Goal: Task Accomplishment & Management: Manage account settings

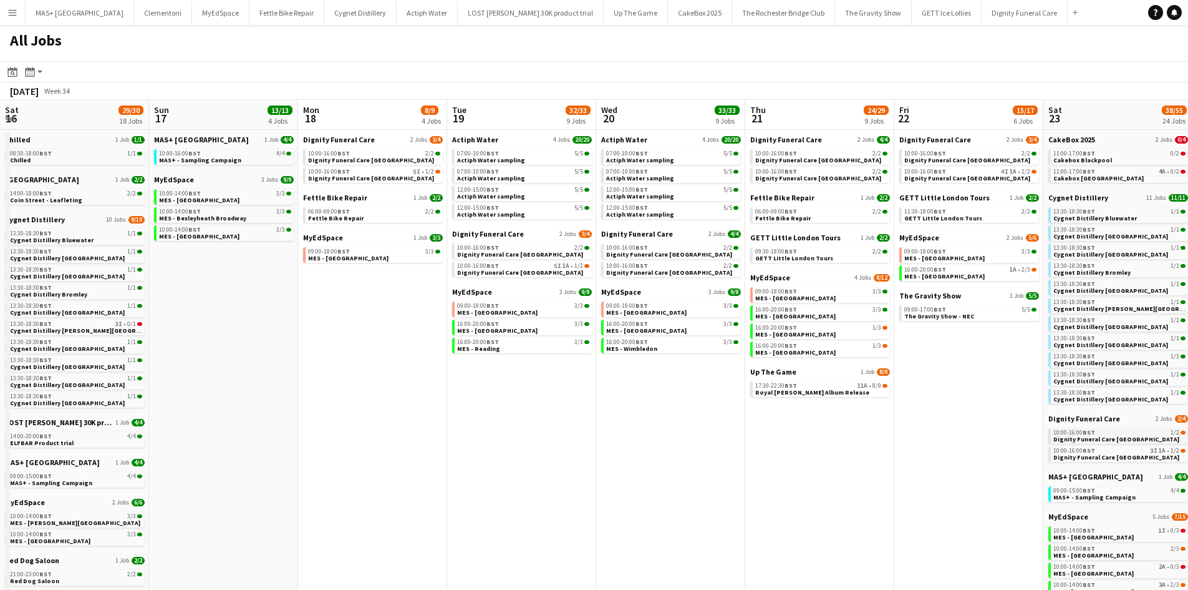
scroll to position [0, 427]
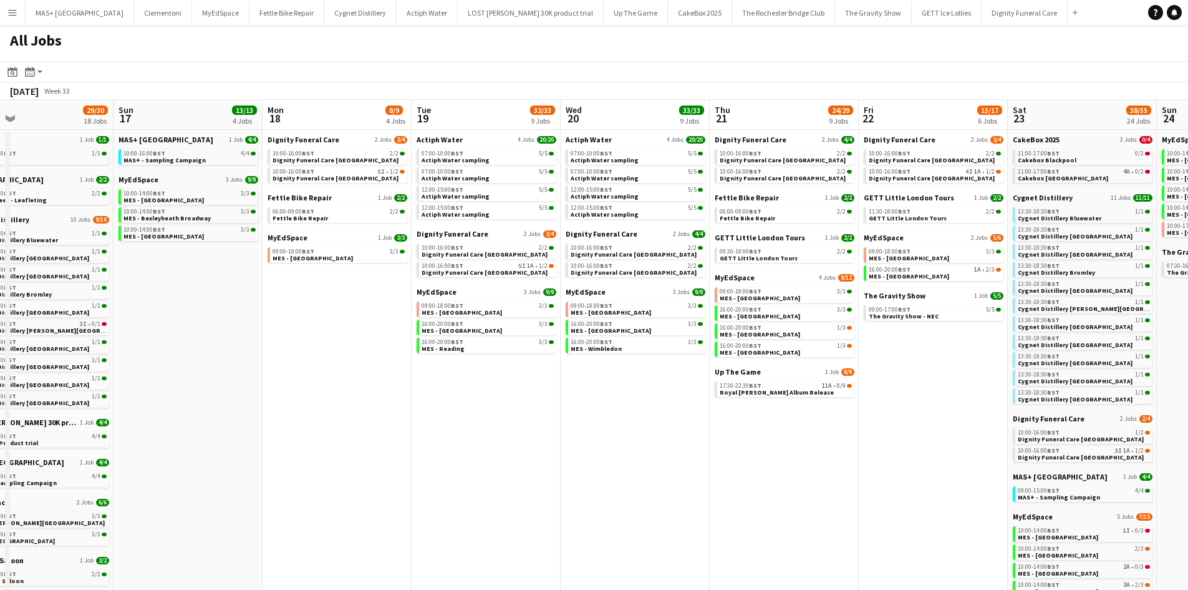
click at [994, 428] on app-calendar-viewport "Thu 14 12/12 4 Jobs Fri 15 6/6 2 Jobs Sat 16 29/30 18 Jobs Sun 17 13/13 4 Jobs …" at bounding box center [594, 456] width 1188 height 712
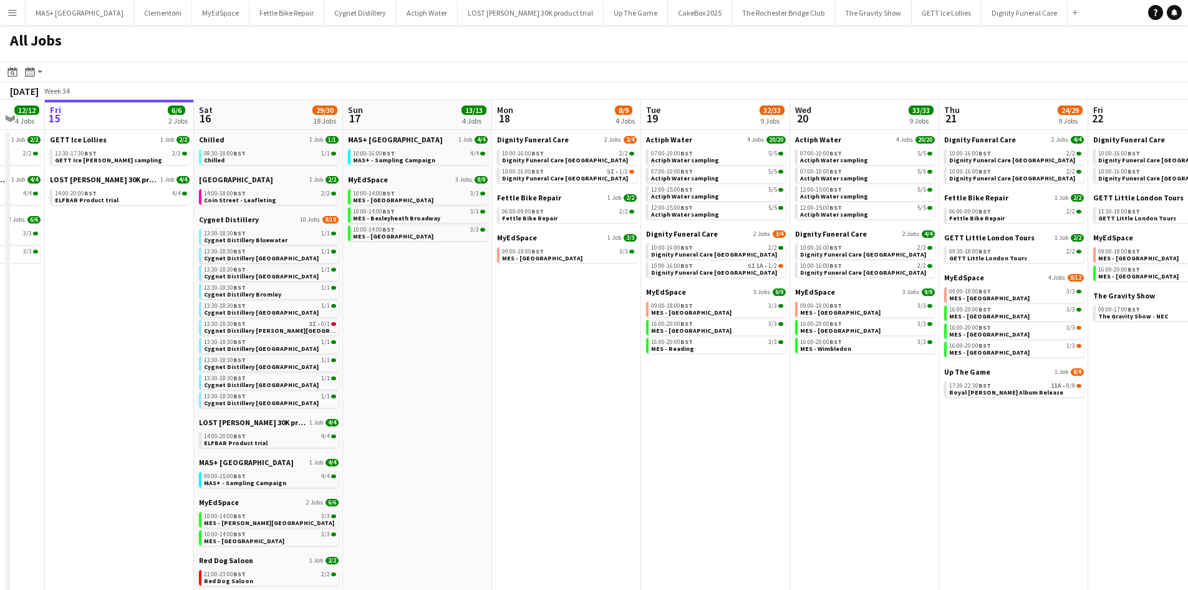
scroll to position [0, 274]
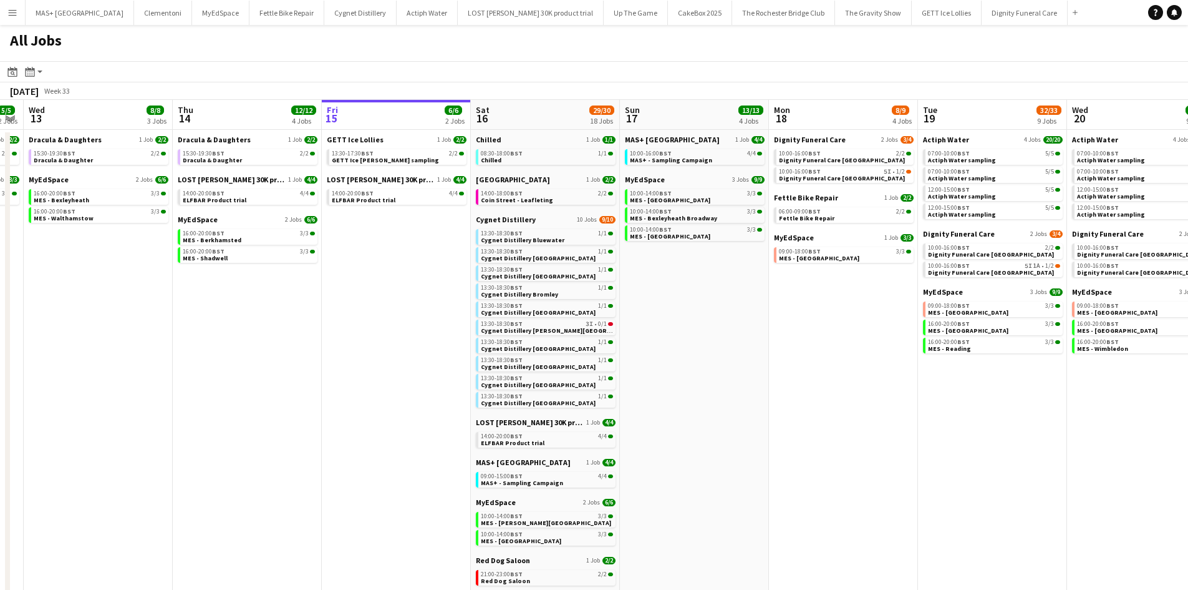
drag, startPoint x: 709, startPoint y: 437, endPoint x: 767, endPoint y: 437, distance: 58.0
click at [767, 437] on app-calendar-viewport "Mon 11 Tue 12 5/5 2 Jobs Wed 13 8/8 3 Jobs Thu 14 12/12 4 Jobs Fri 15 6/6 2 Job…" at bounding box center [594, 456] width 1188 height 712
click at [579, 324] on div "13:30-18:30 BST 3I • 0/1" at bounding box center [547, 324] width 132 height 6
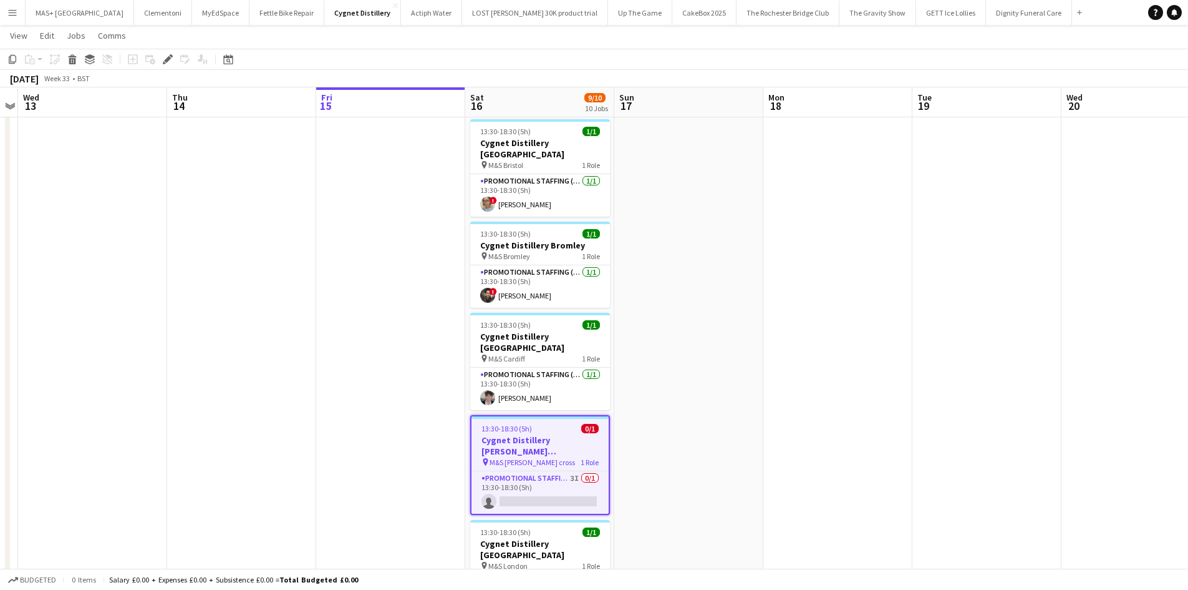
scroll to position [250, 0]
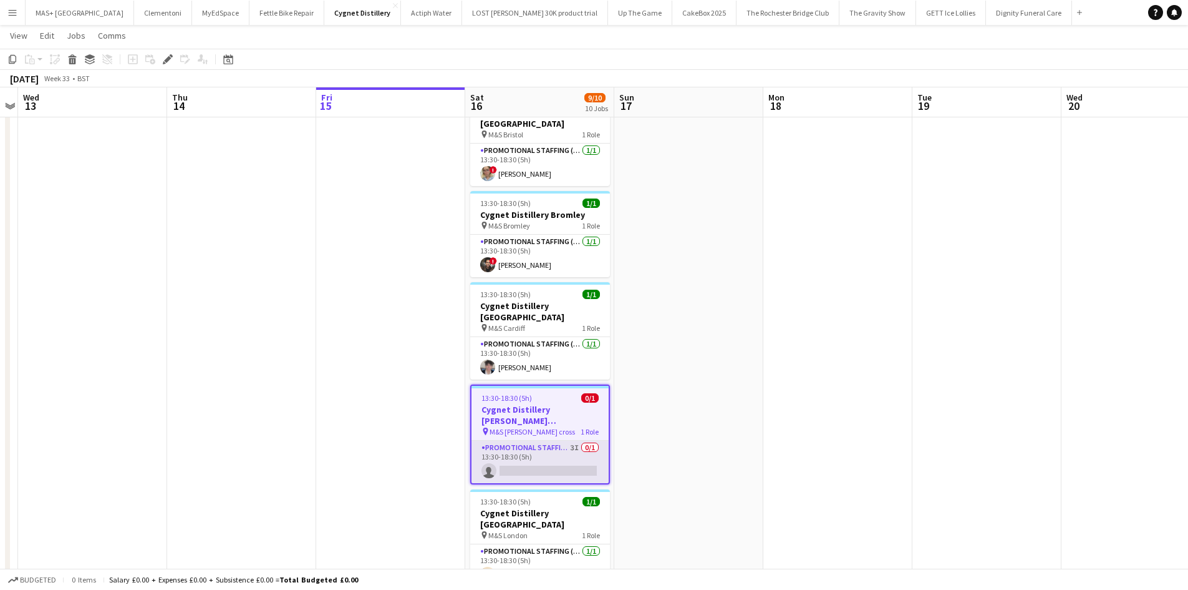
click at [565, 440] on app-card-role "Promotional Staffing (Brand Ambassadors) 3I 0/1 13:30-18:30 (5h) single-neutral…" at bounding box center [540, 461] width 137 height 42
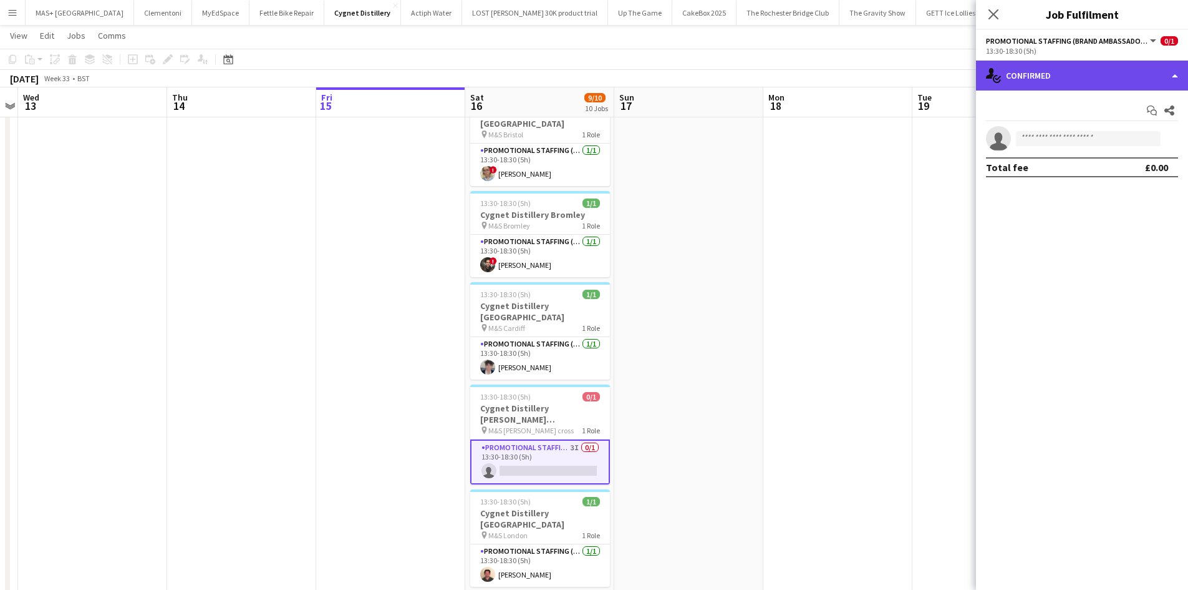
click at [1108, 78] on div "single-neutral-actions-check-2 Confirmed" at bounding box center [1082, 76] width 212 height 30
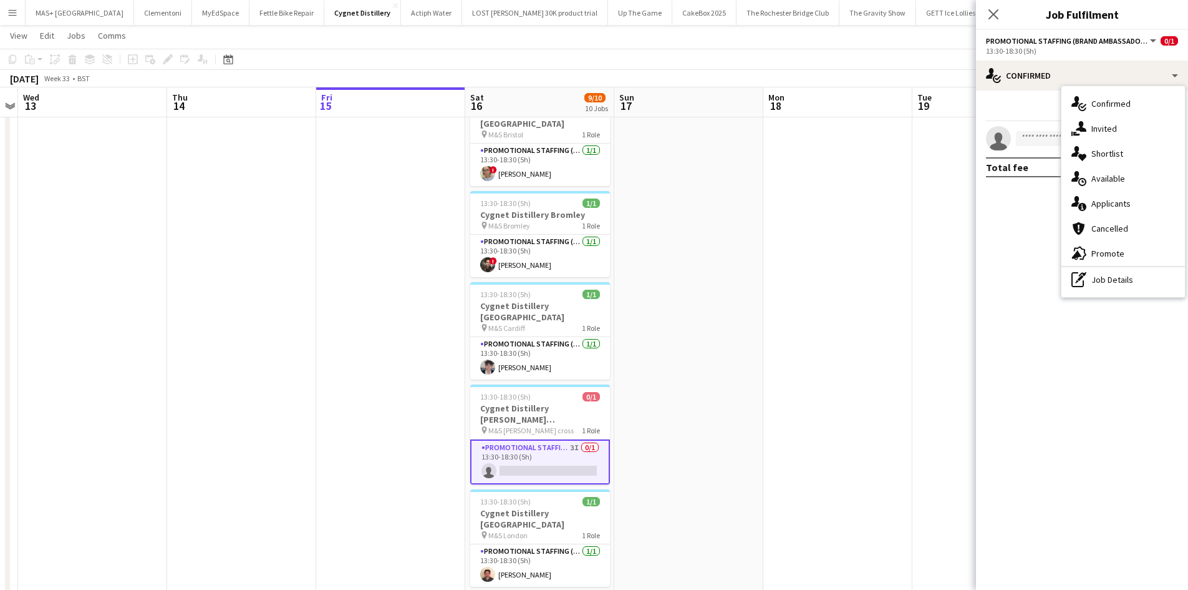
drag, startPoint x: 739, startPoint y: 319, endPoint x: 747, endPoint y: 321, distance: 9.1
click at [739, 319] on app-date-cell at bounding box center [688, 470] width 149 height 1161
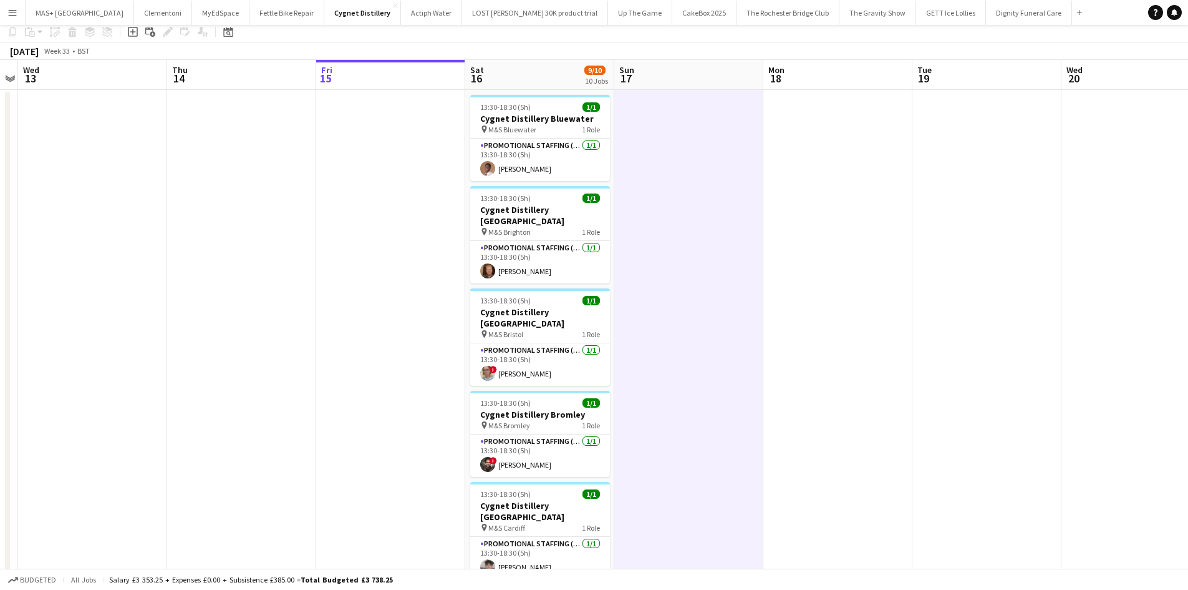
scroll to position [0, 0]
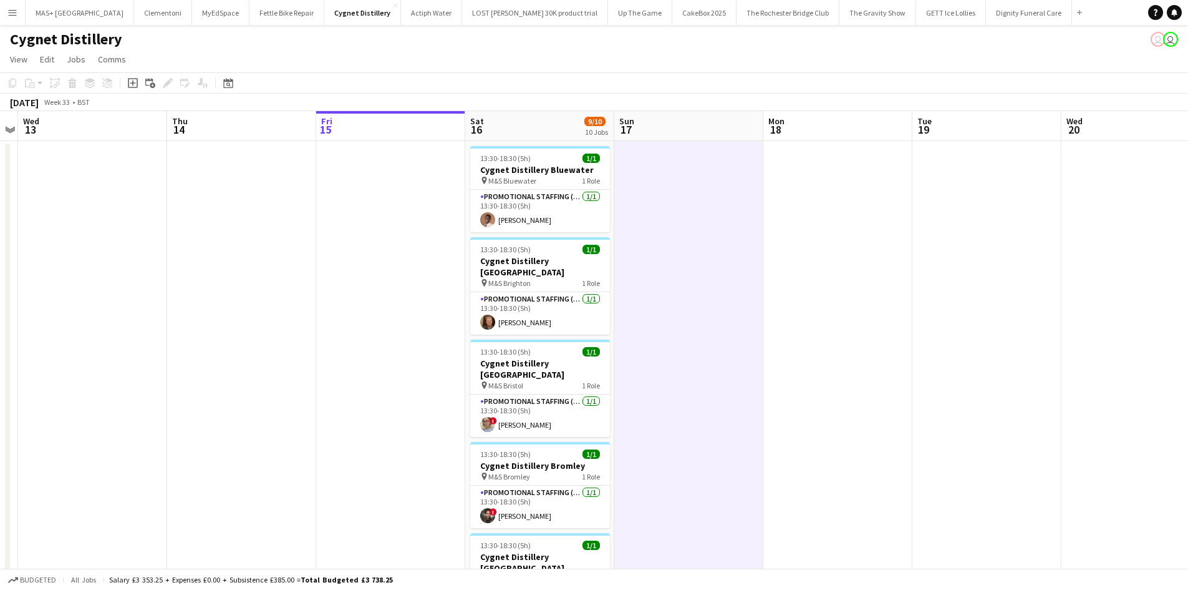
drag, startPoint x: 513, startPoint y: 495, endPoint x: 977, endPoint y: 332, distance: 491.5
click at [513, 495] on app-card-role "Promotional Staffing (Brand Ambassadors) 1/1 13:30-18:30 (5h) ! Jade Willis" at bounding box center [540, 506] width 140 height 42
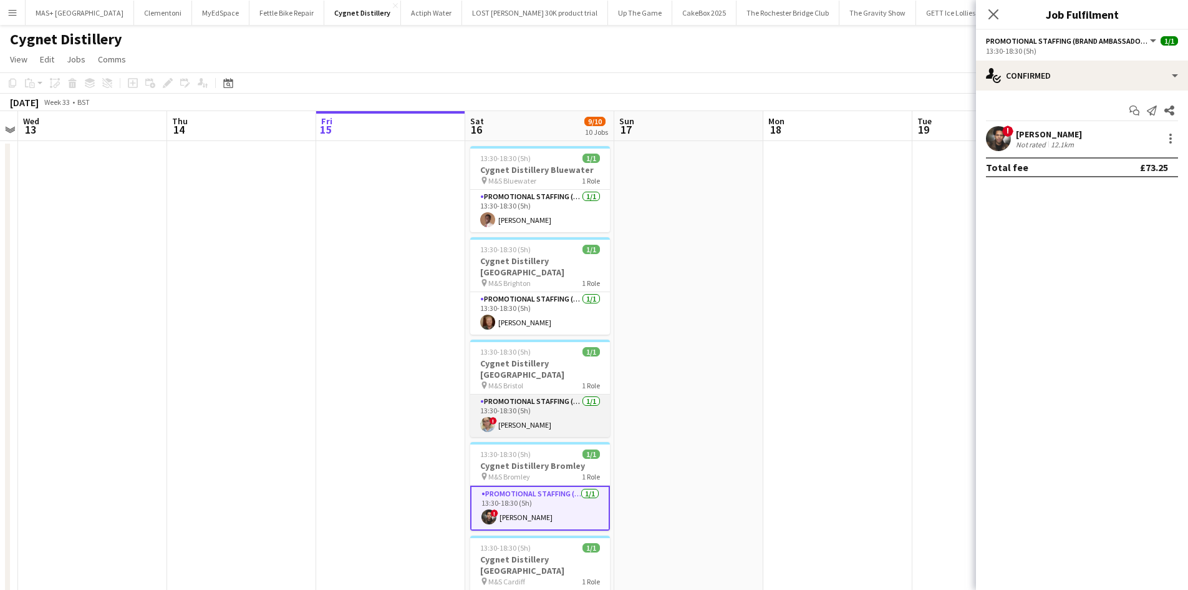
click at [500, 400] on app-card-role "Promotional Staffing (Brand Ambassadors) 1/1 13:30-18:30 (5h) ! Zoia Dolgova" at bounding box center [540, 415] width 140 height 42
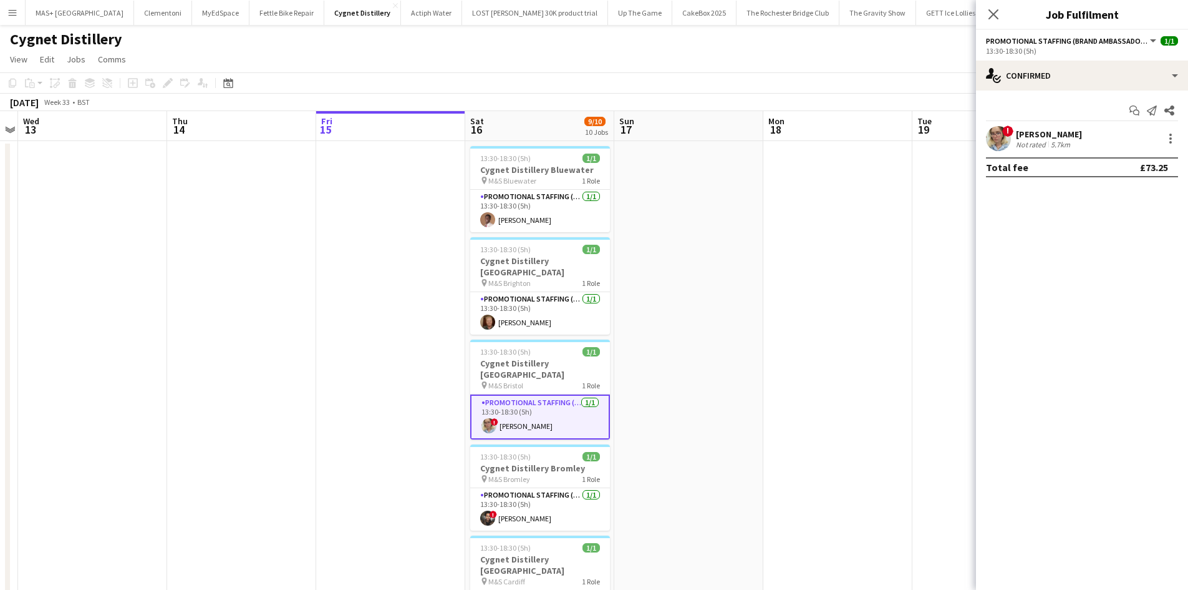
click at [1023, 134] on div "Zoia Dolgova" at bounding box center [1049, 134] width 66 height 11
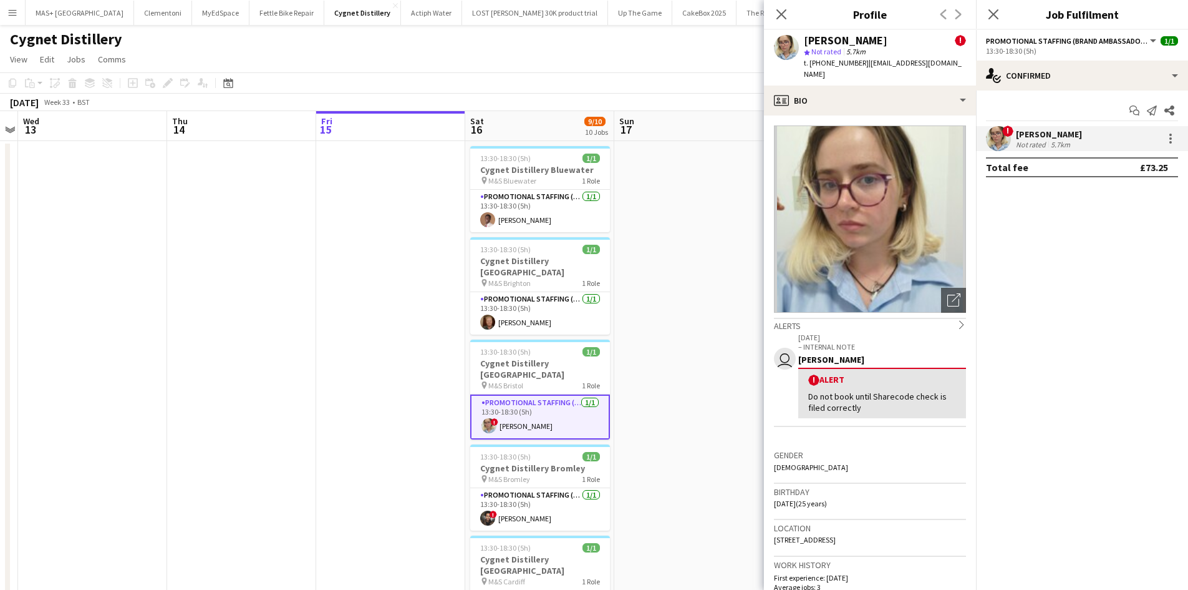
click at [867, 342] on p "– INTERNAL NOTE" at bounding box center [883, 346] width 168 height 9
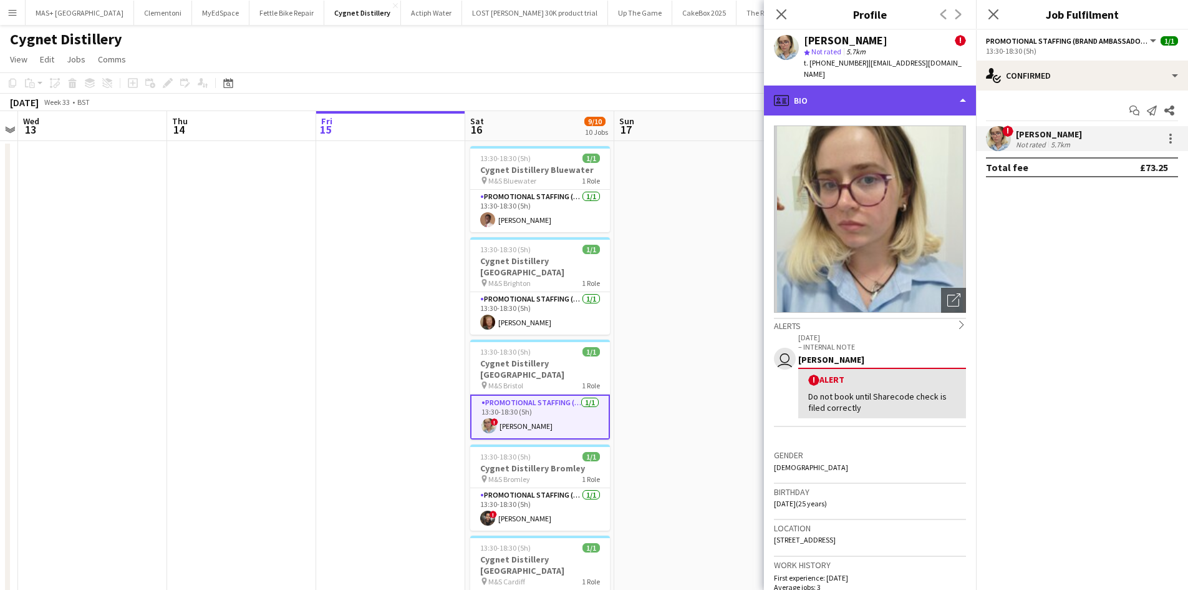
click at [867, 93] on div "profile Bio" at bounding box center [870, 100] width 212 height 30
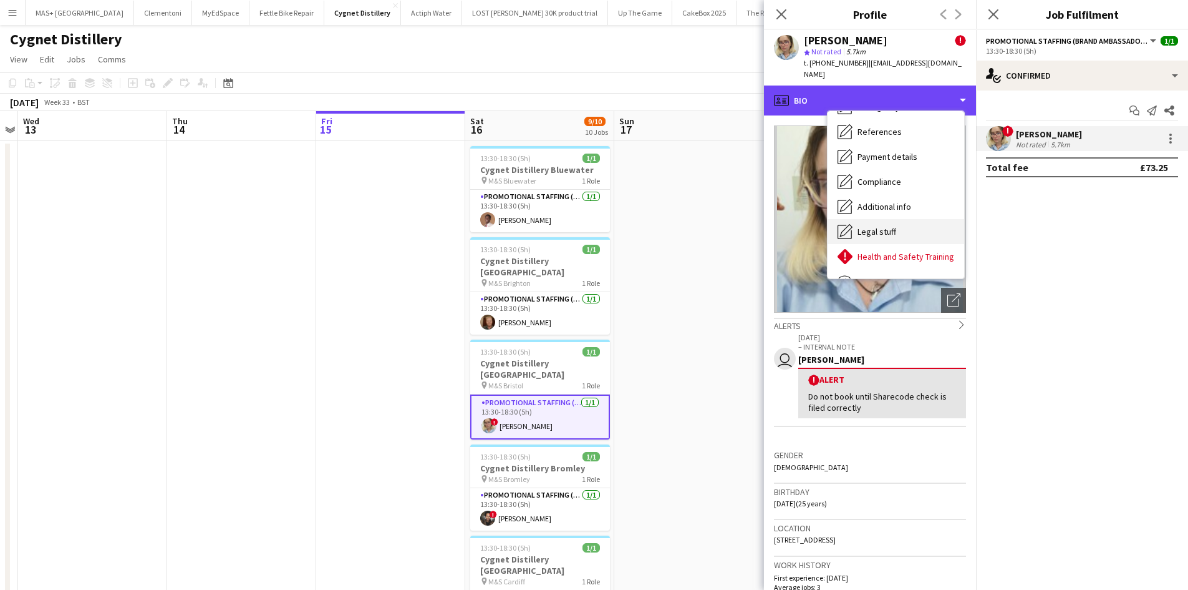
scroll to position [125, 0]
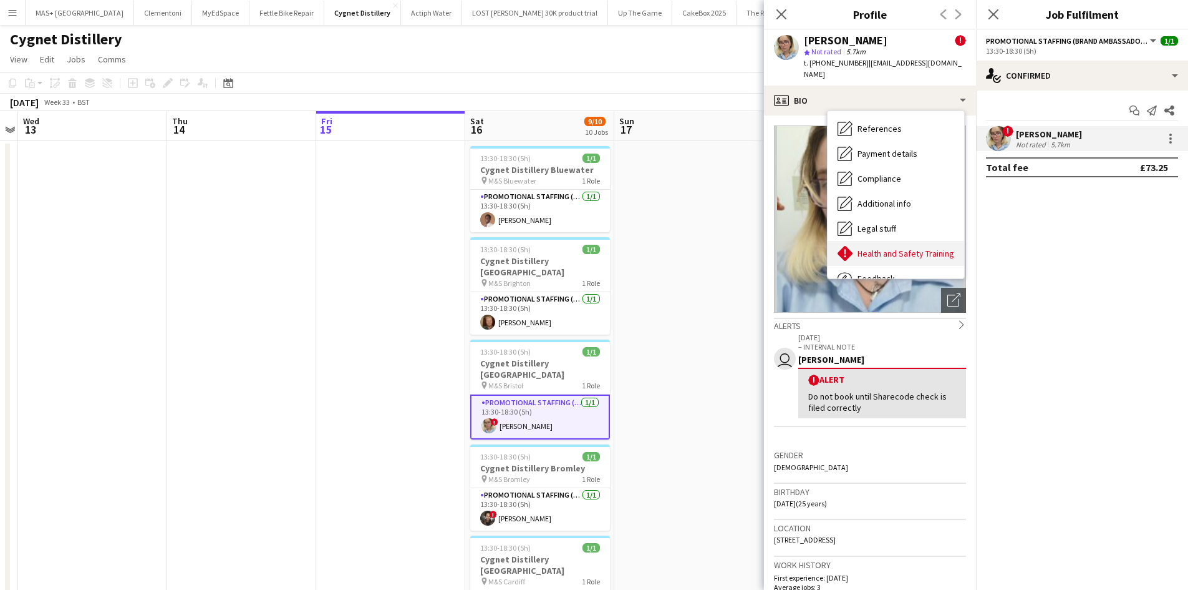
click at [898, 248] on span "Health and Safety Training" at bounding box center [906, 253] width 97 height 11
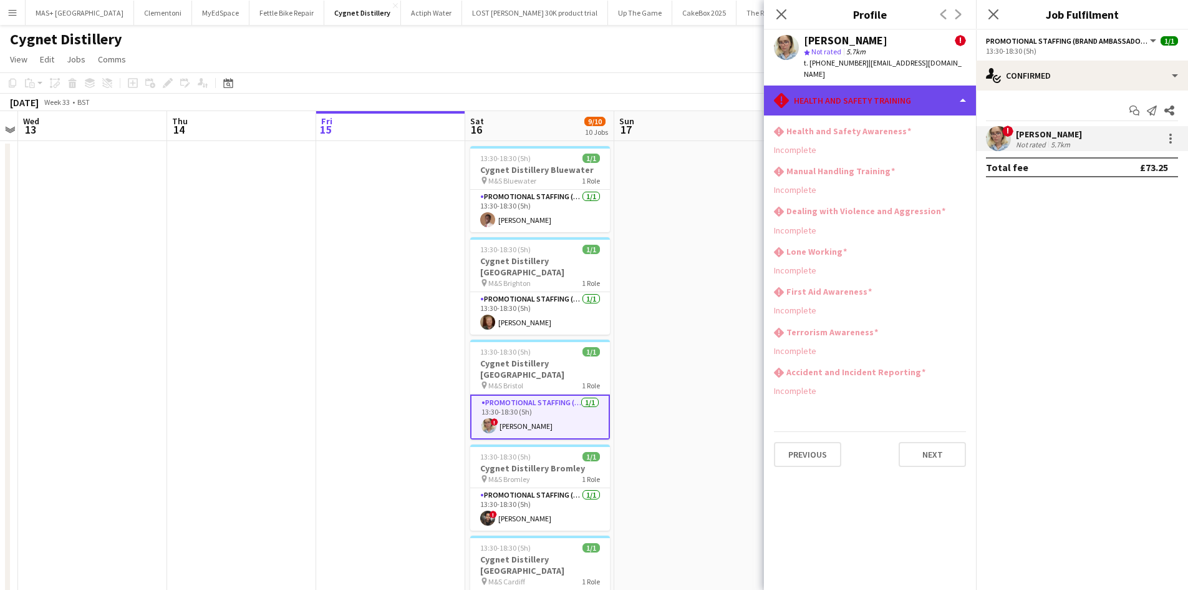
click at [831, 96] on div "rhombus-alert Health and Safety Training" at bounding box center [870, 100] width 212 height 30
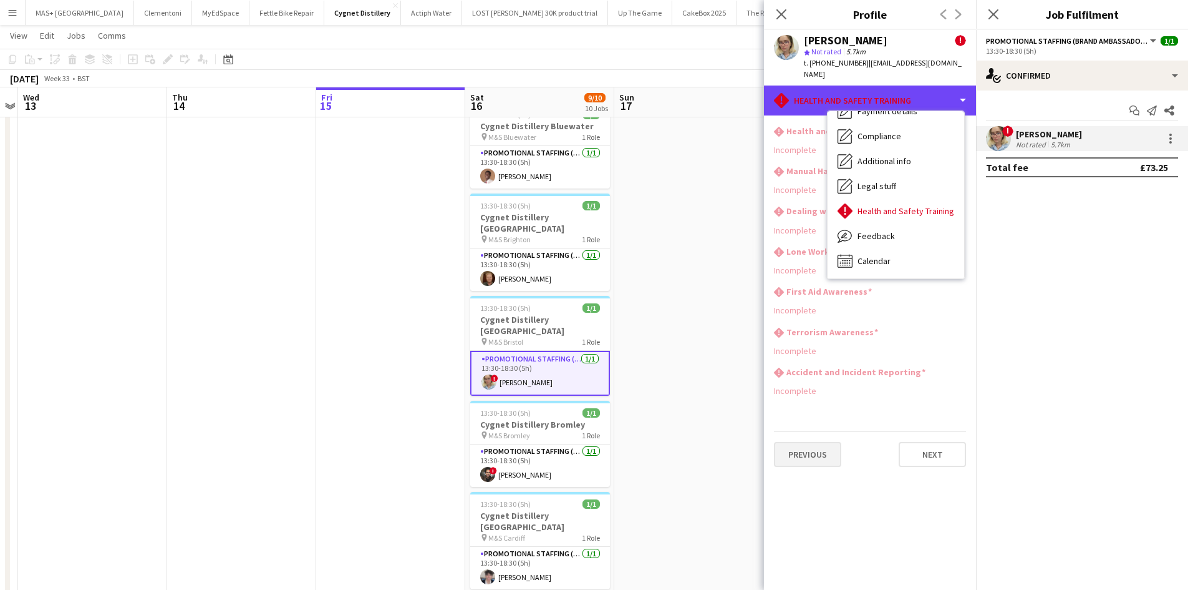
scroll to position [62, 0]
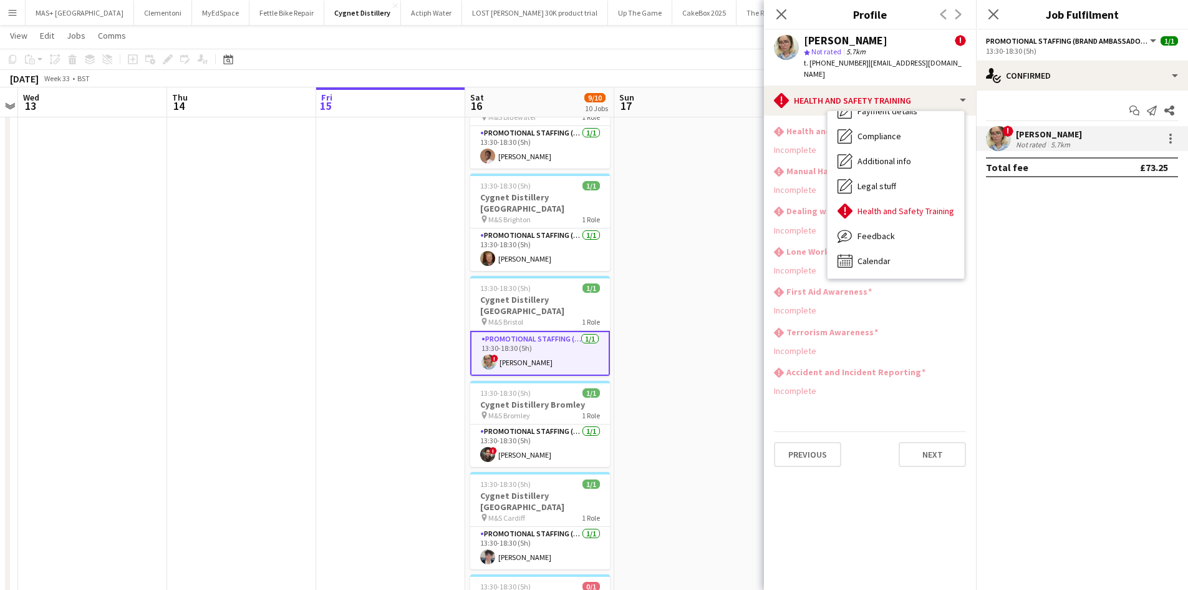
click at [893, 405] on app-section-data-types "rhombus-alert Health and Safety Awareness Incomplete rhombus-alert Manual Handl…" at bounding box center [870, 352] width 212 height 474
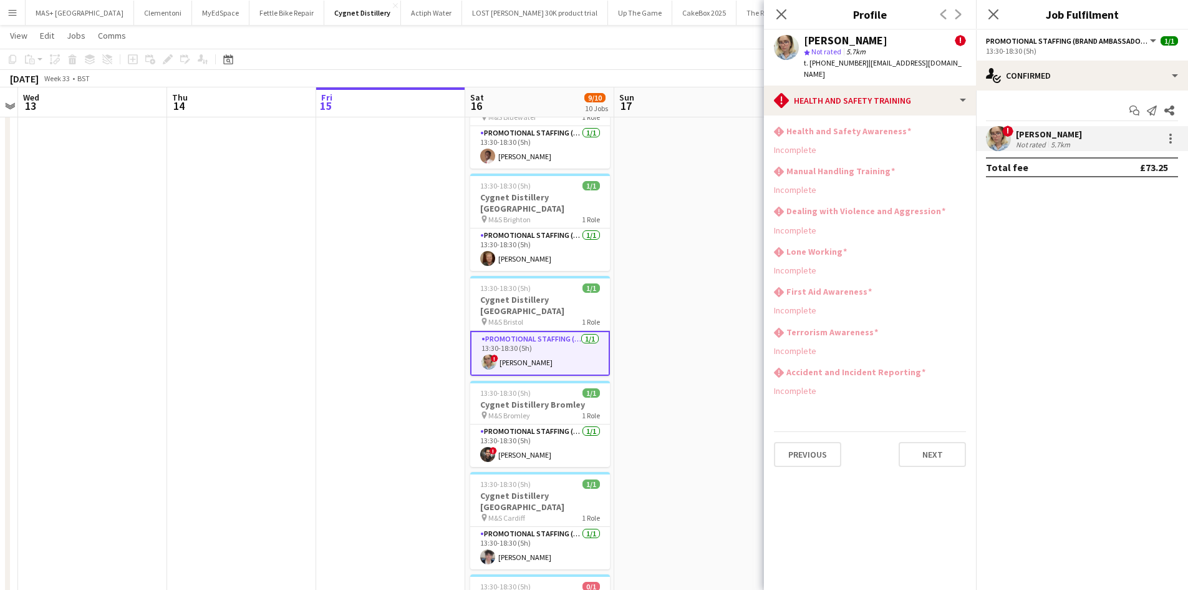
click at [859, 115] on app-section-data-types "rhombus-alert Health and Safety Awareness Incomplete rhombus-alert Manual Handl…" at bounding box center [870, 352] width 212 height 474
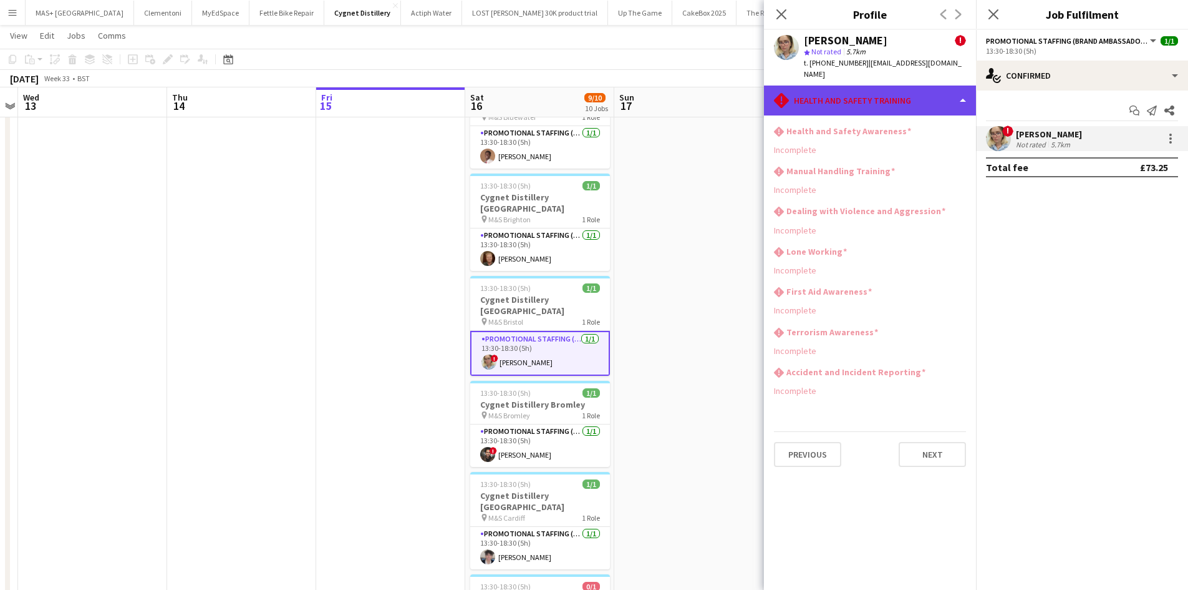
click at [857, 99] on div "rhombus-alert Health and Safety Training" at bounding box center [870, 100] width 212 height 30
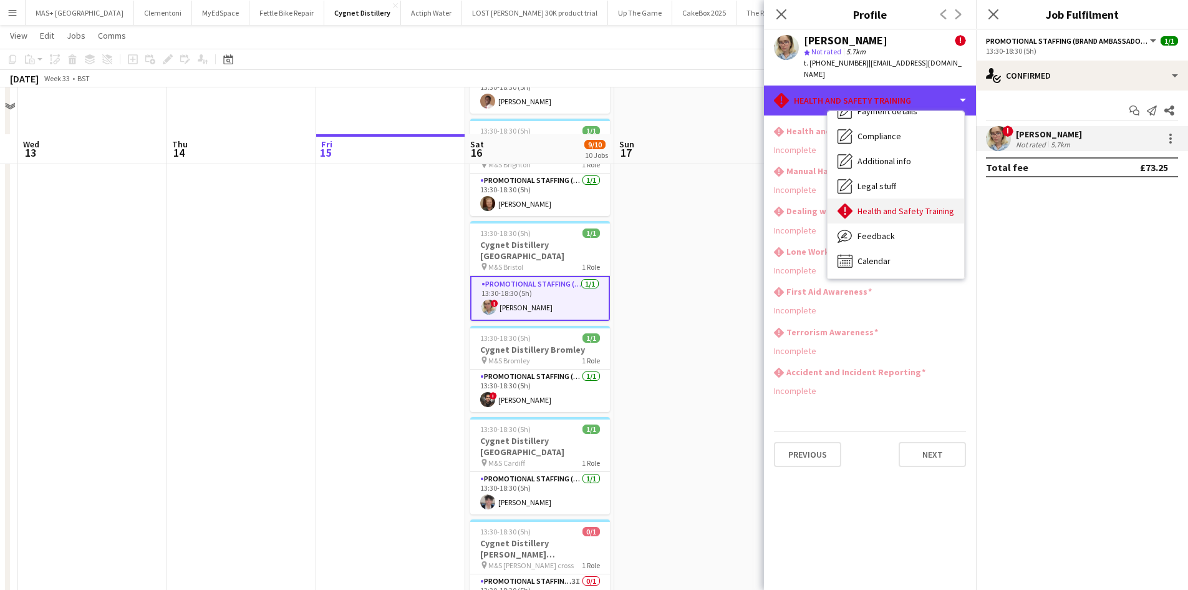
scroll to position [187, 0]
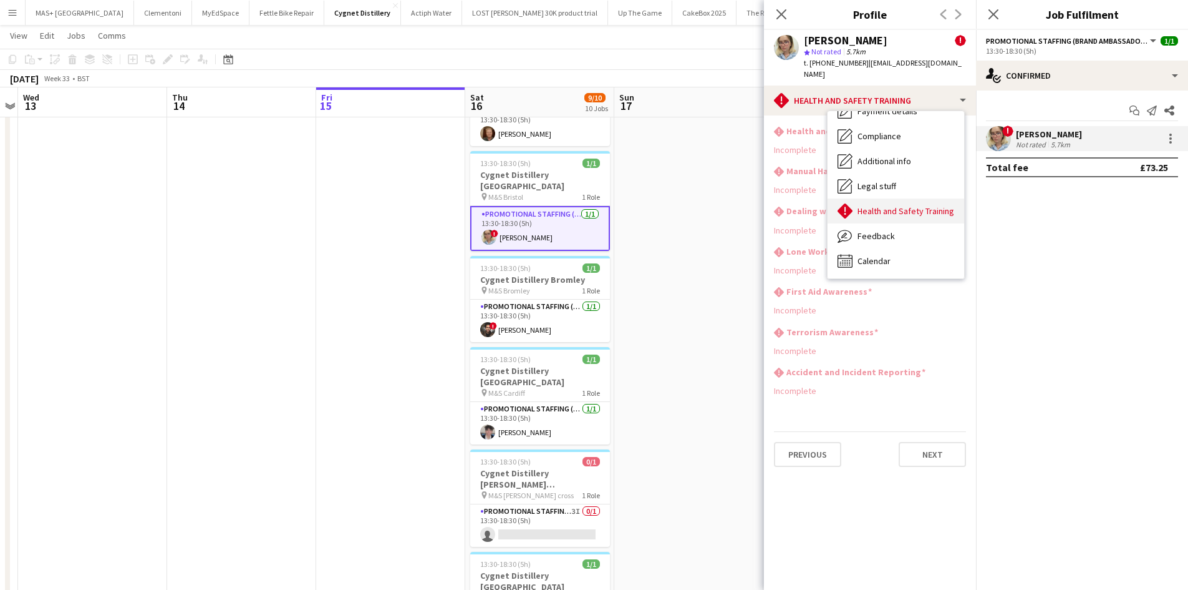
click at [906, 205] on span "Health and Safety Training" at bounding box center [906, 210] width 97 height 11
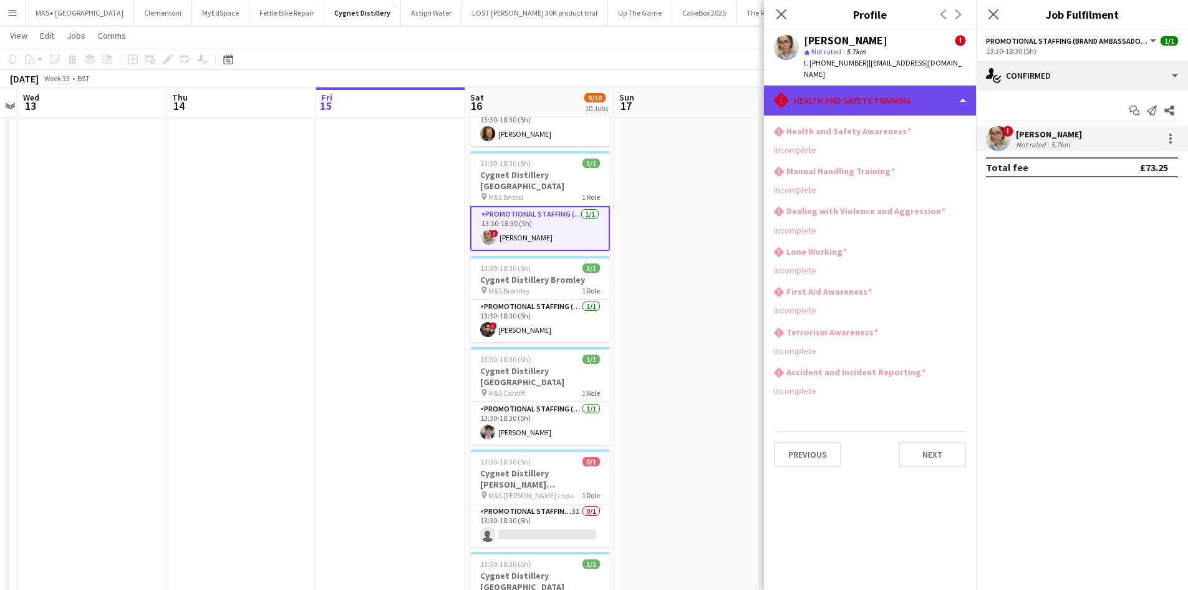
click at [848, 85] on div "rhombus-alert Health and Safety Training" at bounding box center [870, 100] width 212 height 30
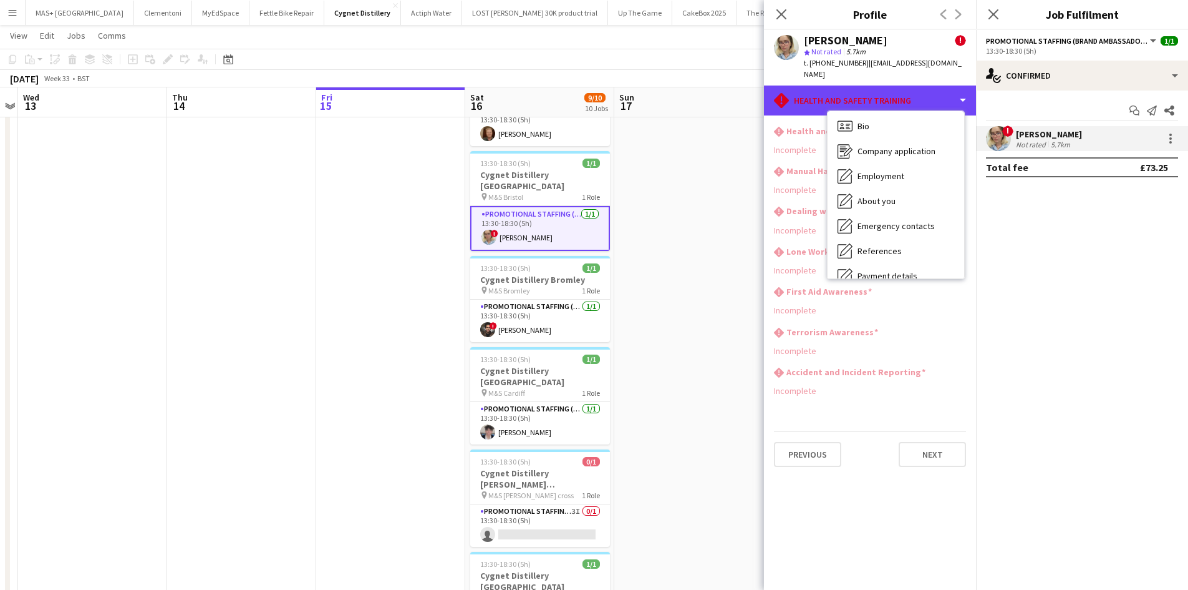
scroll to position [0, 0]
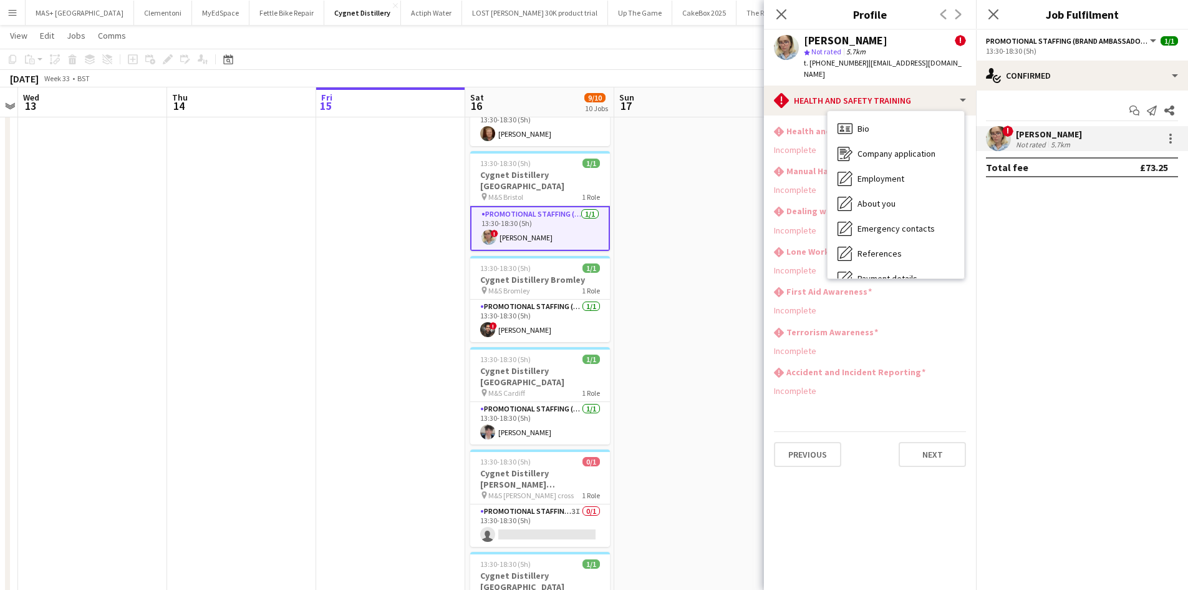
click at [1090, 135] on div "! Zoia Dolgova Not rated 5.7km" at bounding box center [1082, 138] width 212 height 25
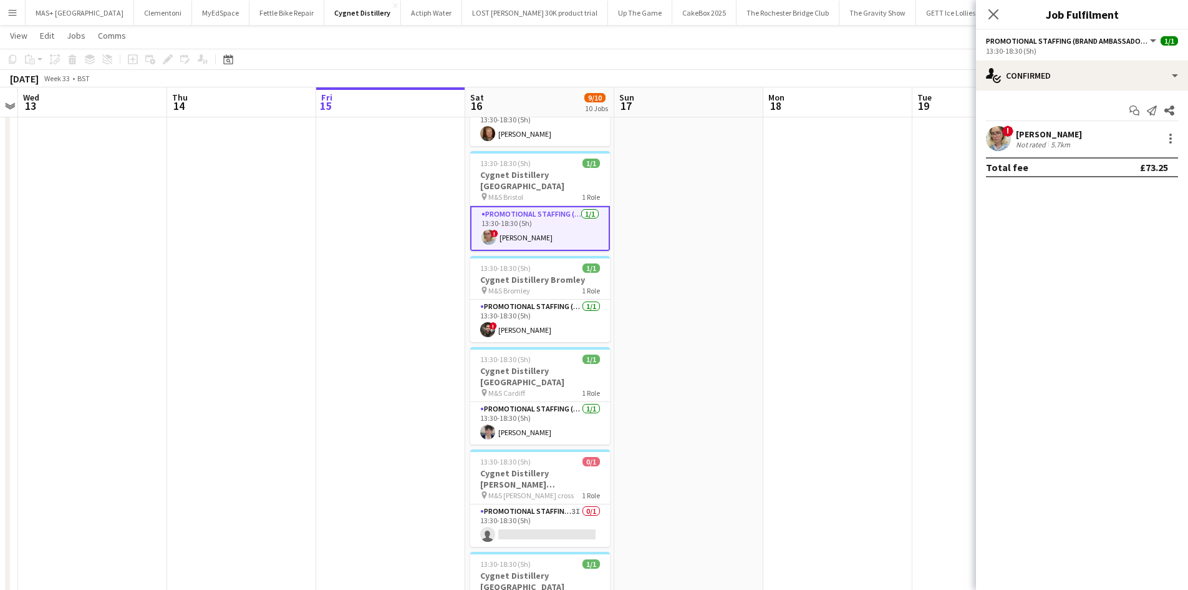
click at [1085, 135] on div "! Zoia Dolgova Not rated 5.7km" at bounding box center [1082, 138] width 212 height 25
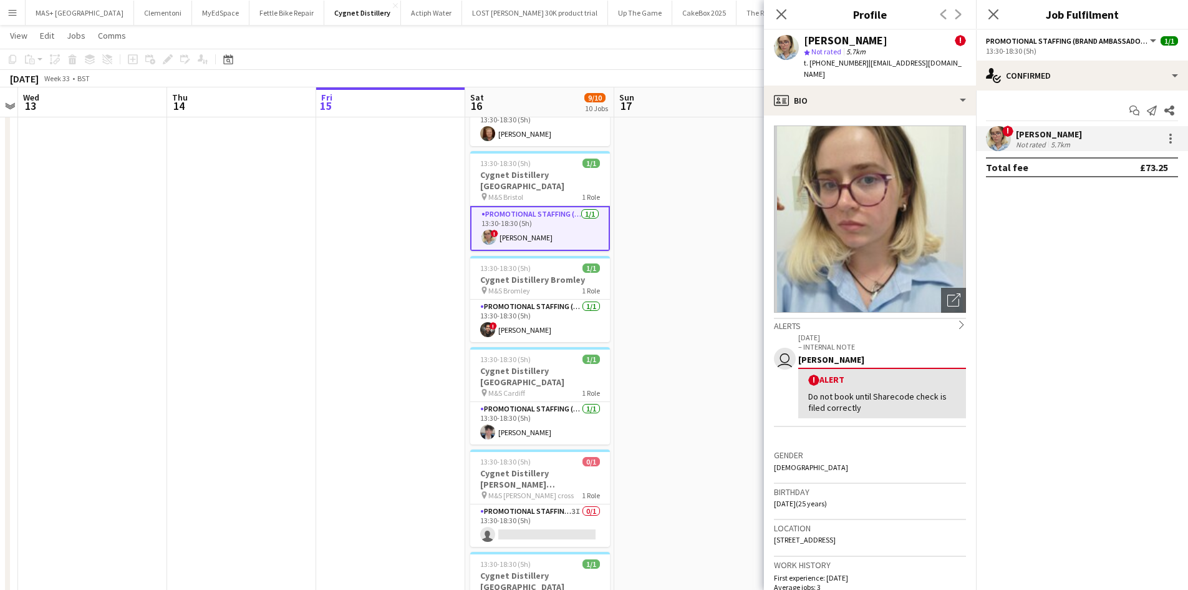
click at [883, 391] on div "Do not book until Sharecode check is filed correctly" at bounding box center [882, 402] width 148 height 22
click at [958, 320] on icon "chevron-right" at bounding box center [962, 324] width 9 height 9
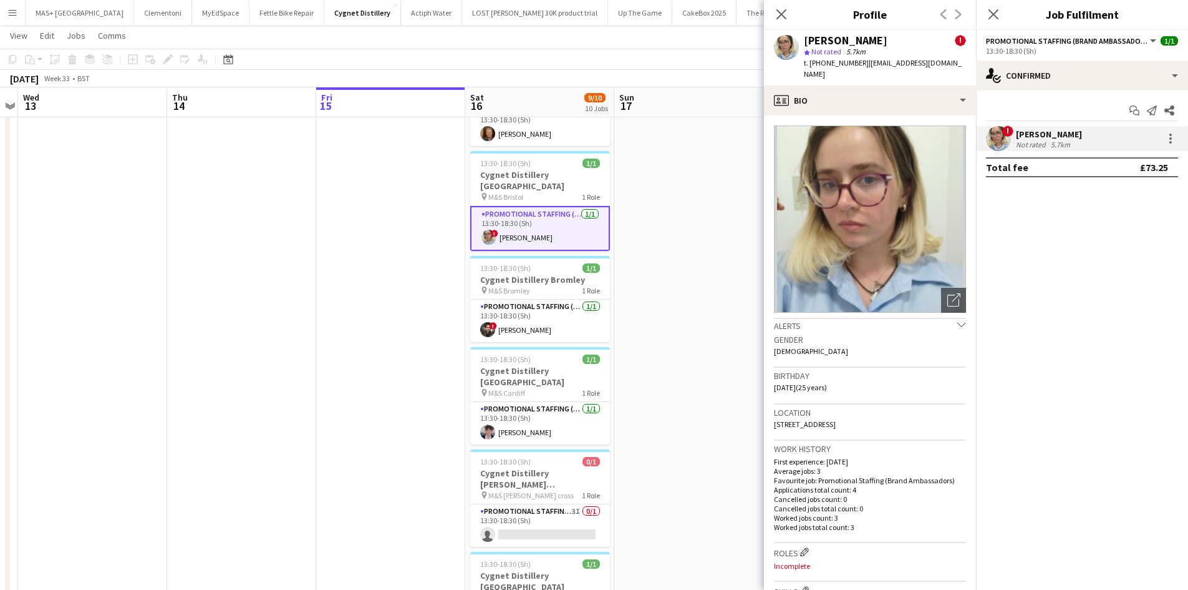
click at [958, 320] on icon "chevron-down" at bounding box center [962, 324] width 9 height 9
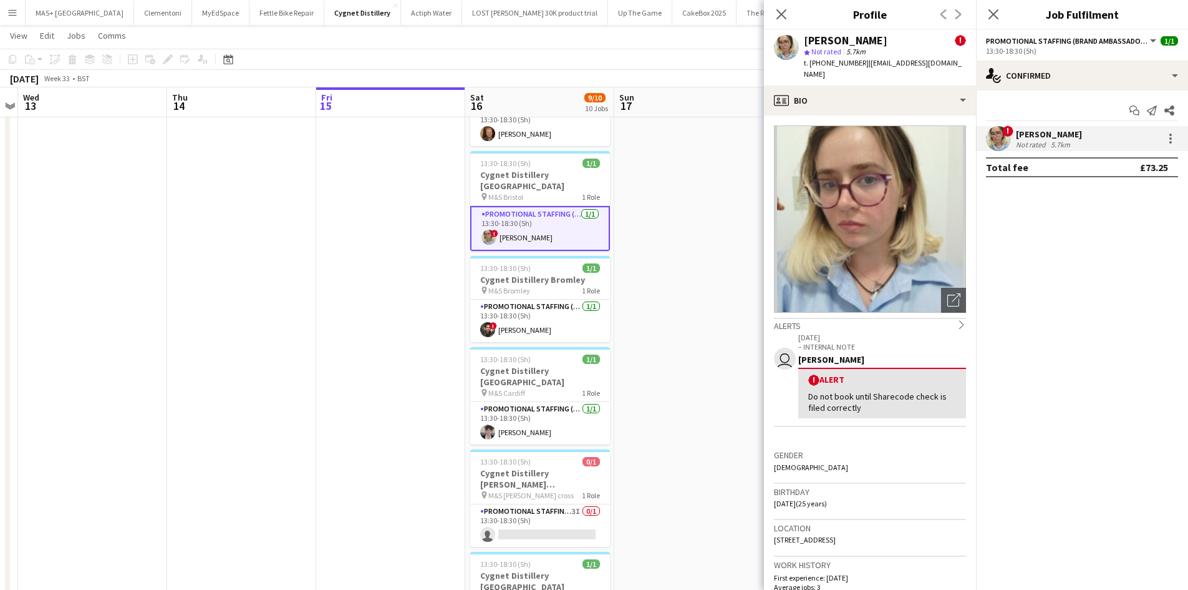
click at [958, 320] on icon "chevron-right" at bounding box center [962, 324] width 9 height 9
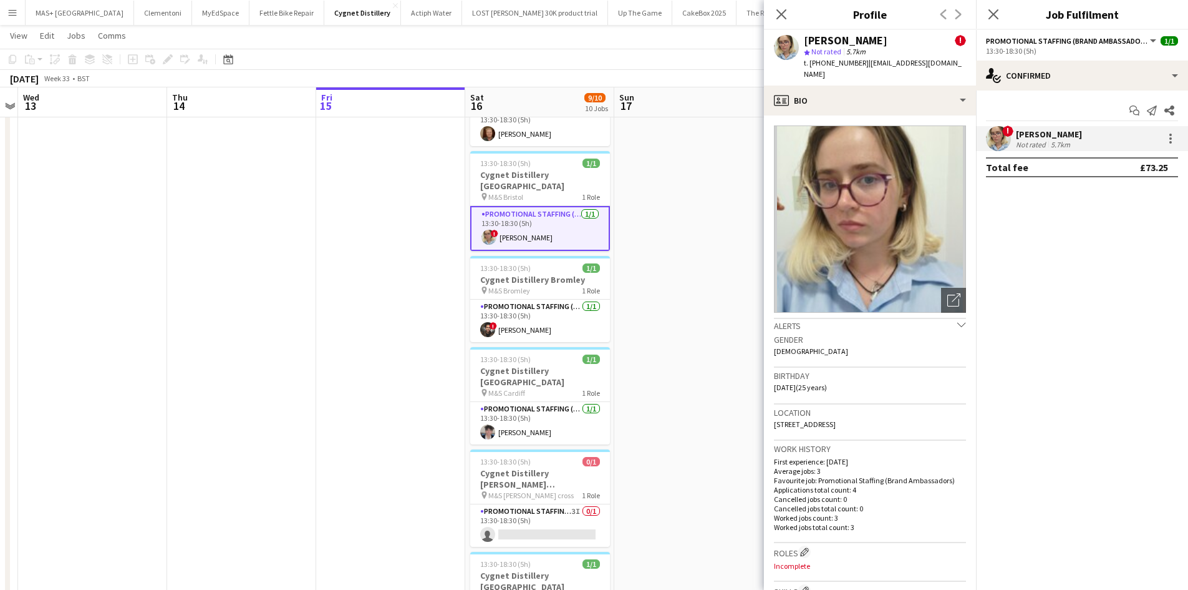
click at [958, 320] on icon "chevron-down" at bounding box center [962, 324] width 9 height 9
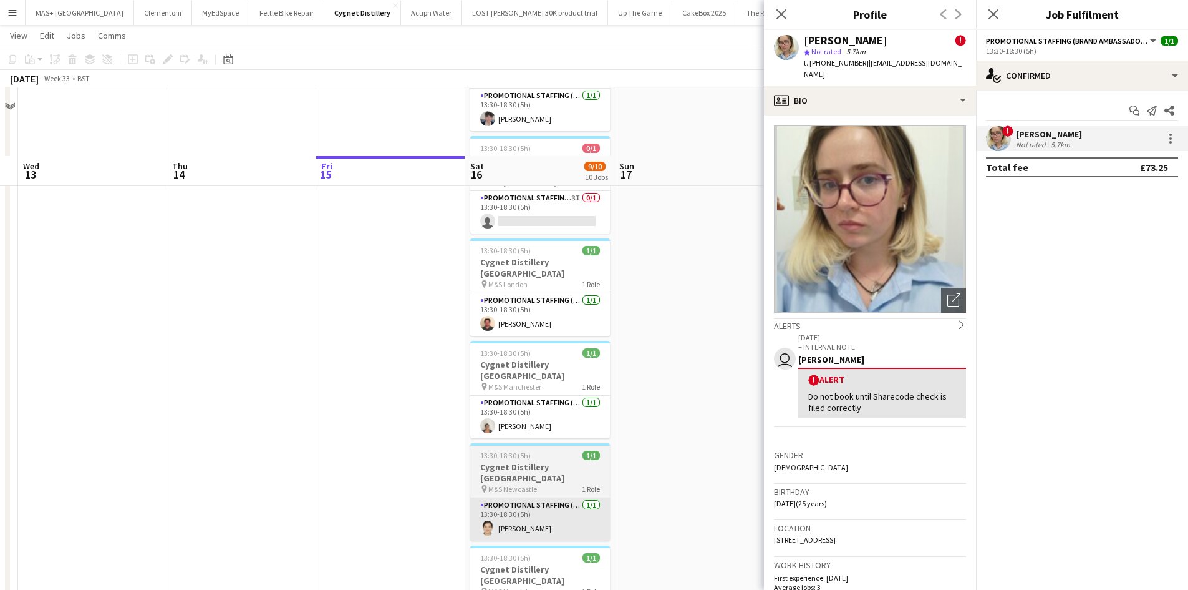
scroll to position [499, 0]
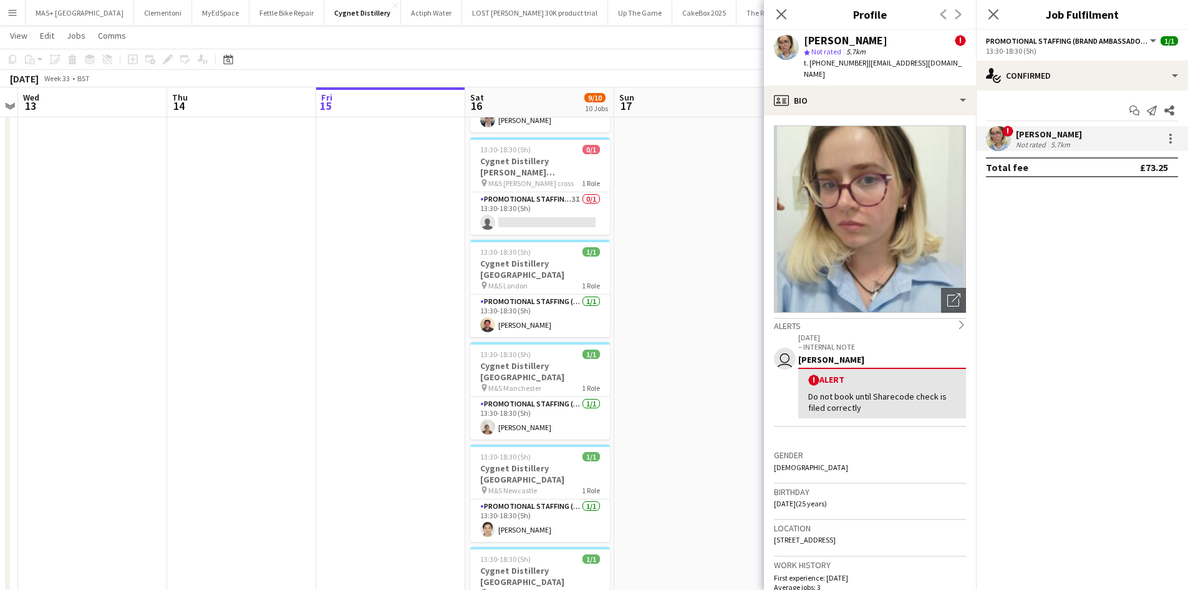
click at [675, 348] on app-date-cell at bounding box center [688, 221] width 149 height 1161
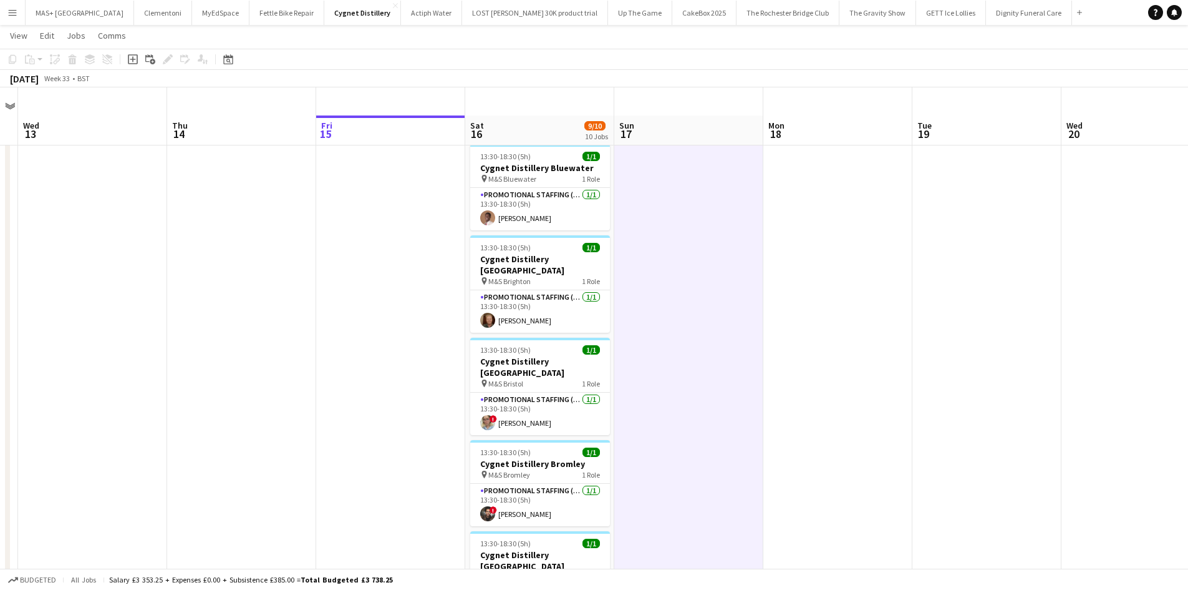
scroll to position [0, 0]
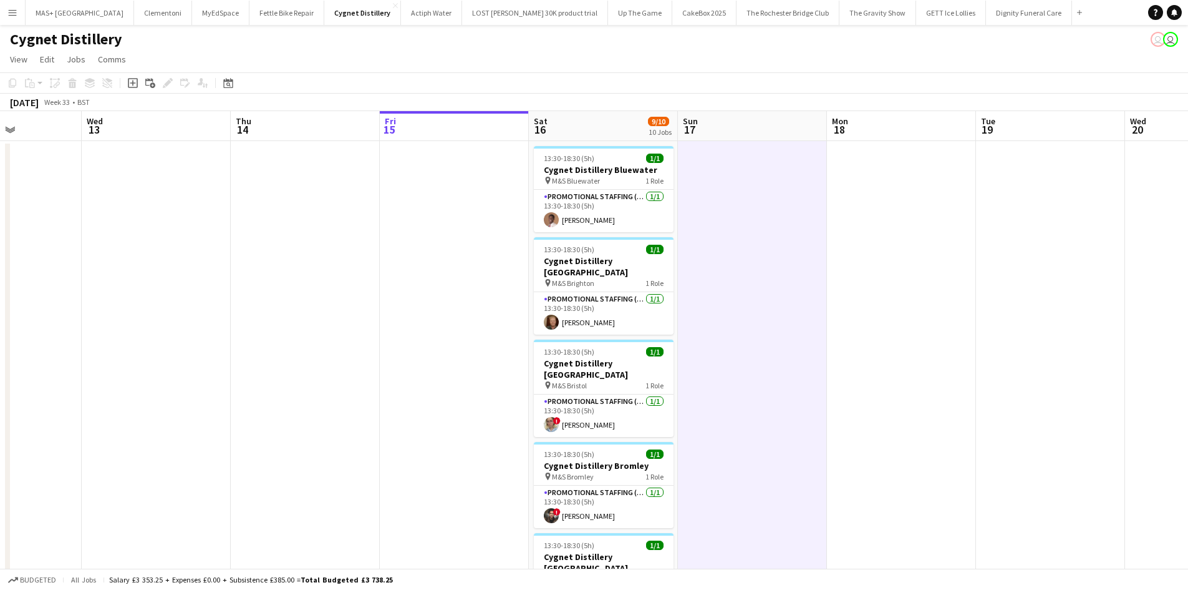
drag, startPoint x: 974, startPoint y: 309, endPoint x: 572, endPoint y: 309, distance: 401.7
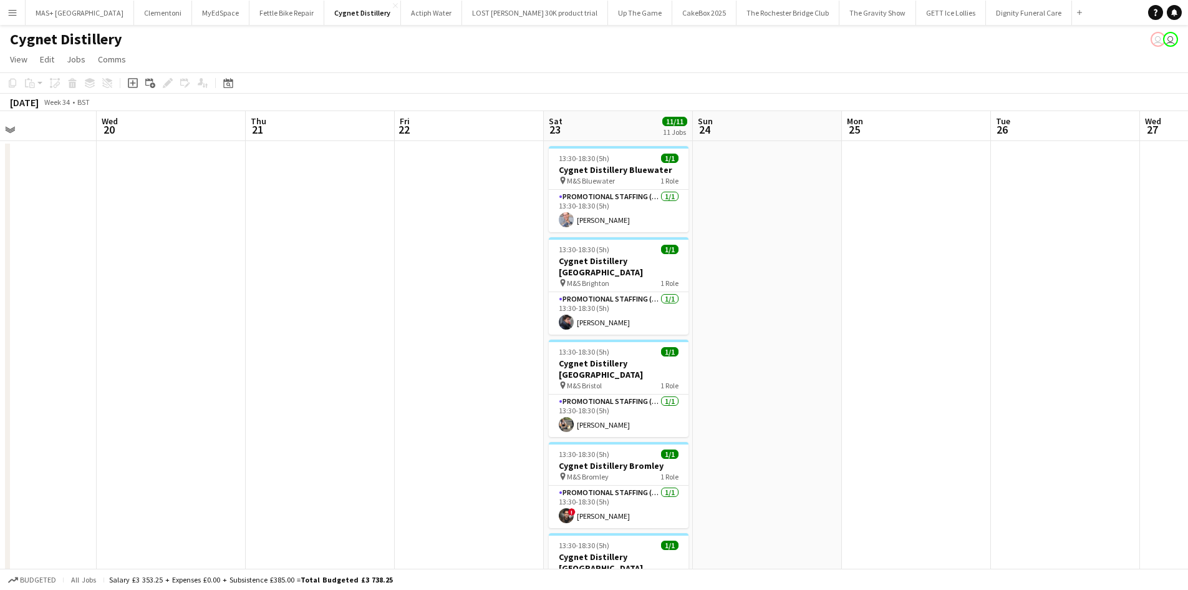
drag, startPoint x: 527, startPoint y: 314, endPoint x: 333, endPoint y: 314, distance: 194.0
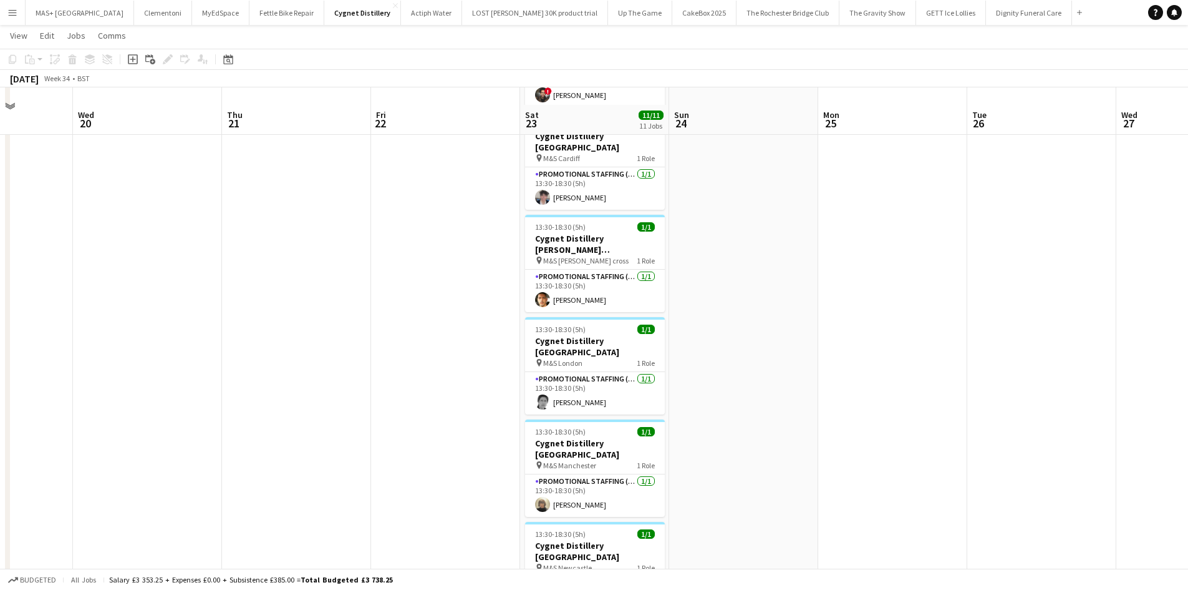
scroll to position [437, 0]
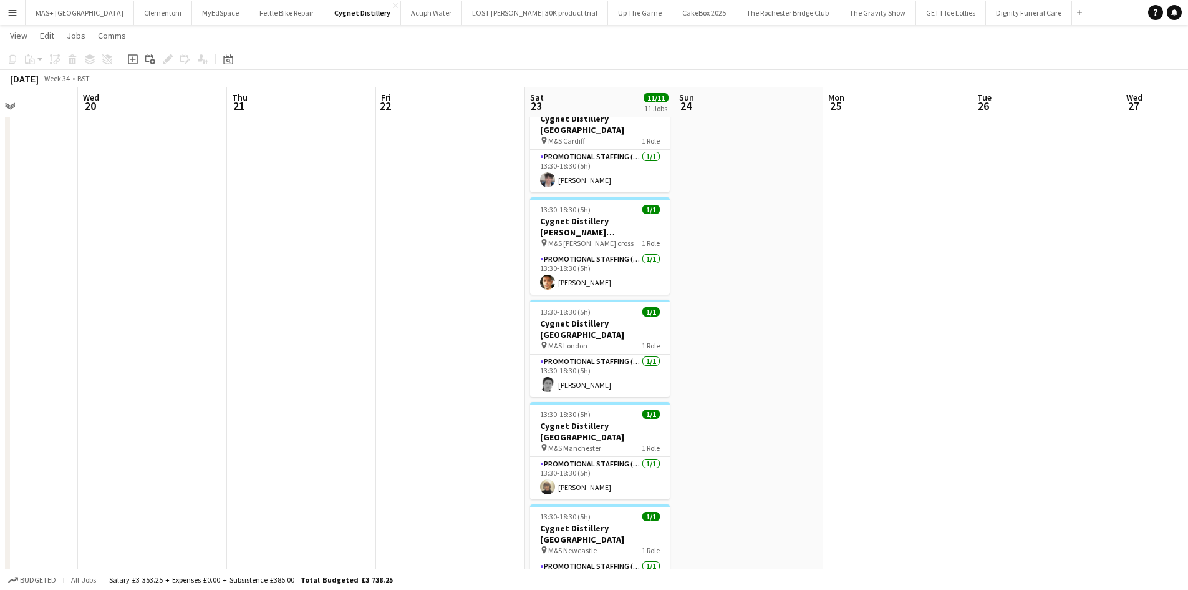
drag, startPoint x: 578, startPoint y: 373, endPoint x: 389, endPoint y: 367, distance: 189.1
click at [327, 373] on app-calendar-viewport "Sat 16 9/10 10 Jobs Sun 17 Mon 18 Tue 19 Wed 20 Thu 21 Fri 22 Sat 23 11/11 11 J…" at bounding box center [594, 238] width 1188 height 1252
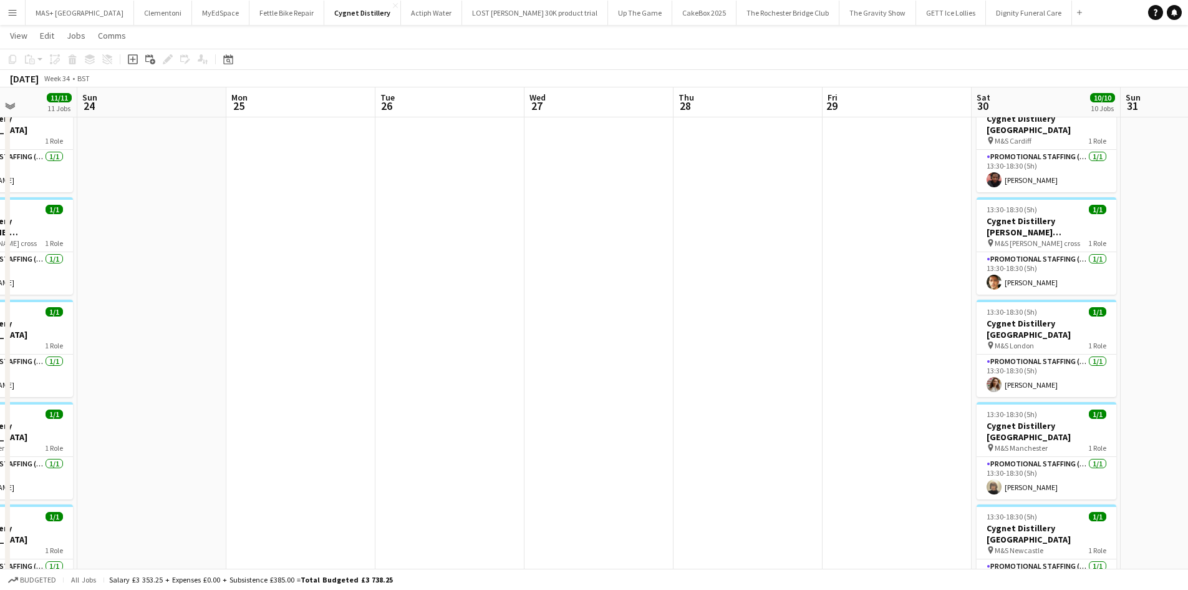
scroll to position [0, 462]
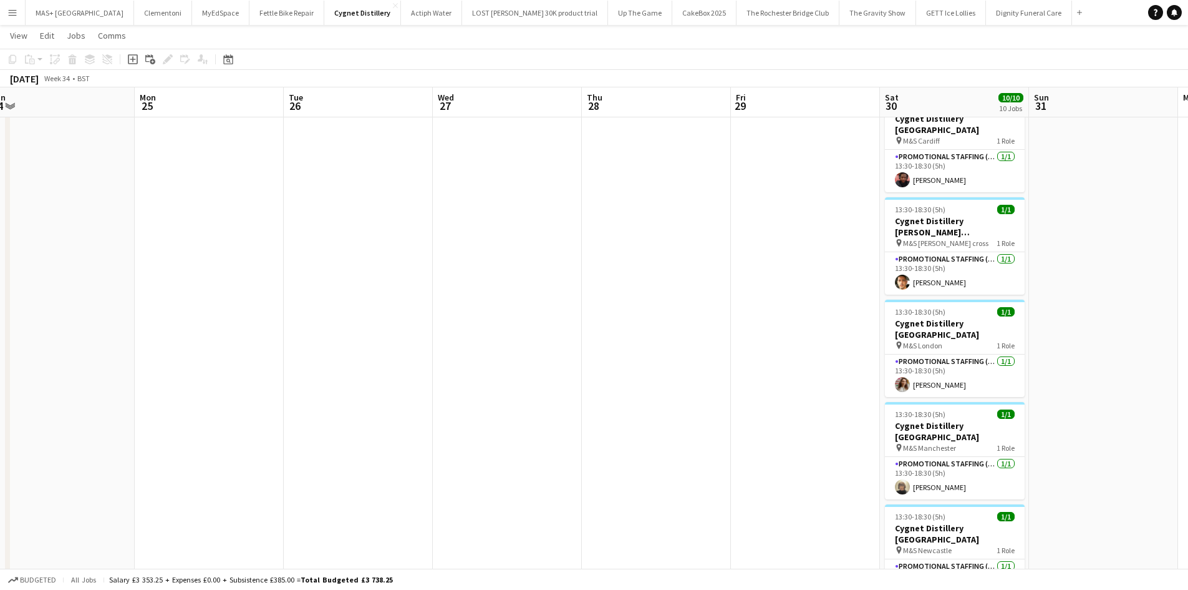
drag, startPoint x: 673, startPoint y: 365, endPoint x: 661, endPoint y: 365, distance: 12.5
click at [661, 365] on app-calendar-viewport "Thu 21 Fri 22 Sat 23 11/11 11 Jobs Sun 24 Mon 25 Tue 26 Wed 27 Thu 28 Fri 29 Sa…" at bounding box center [594, 238] width 1188 height 1252
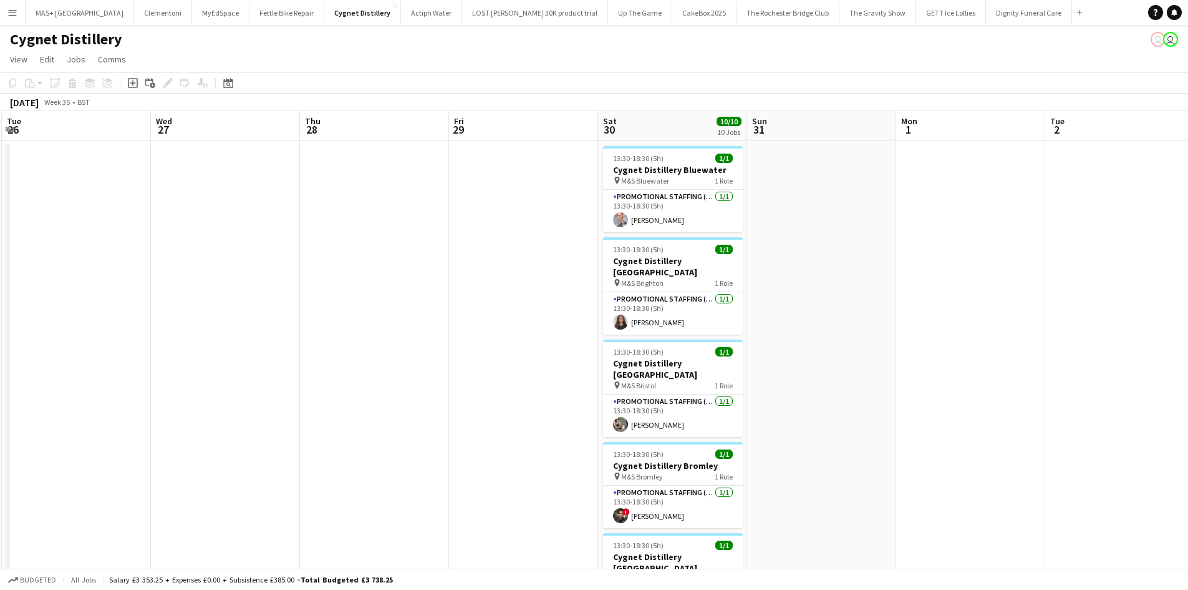
scroll to position [0, 465]
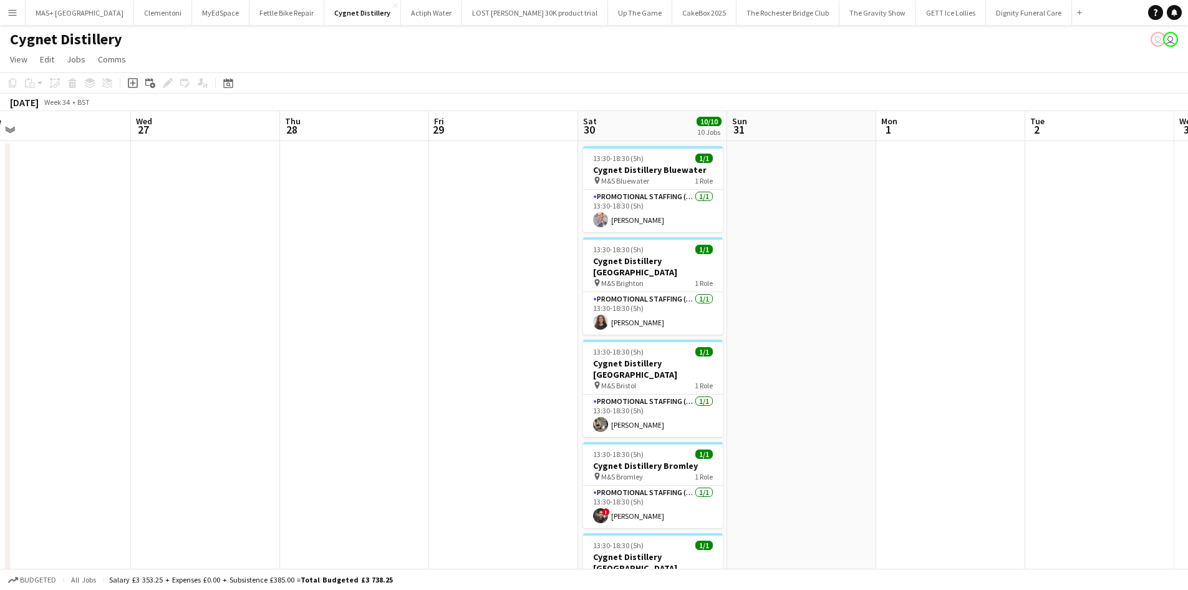
drag, startPoint x: 529, startPoint y: 373, endPoint x: 509, endPoint y: 374, distance: 20.0
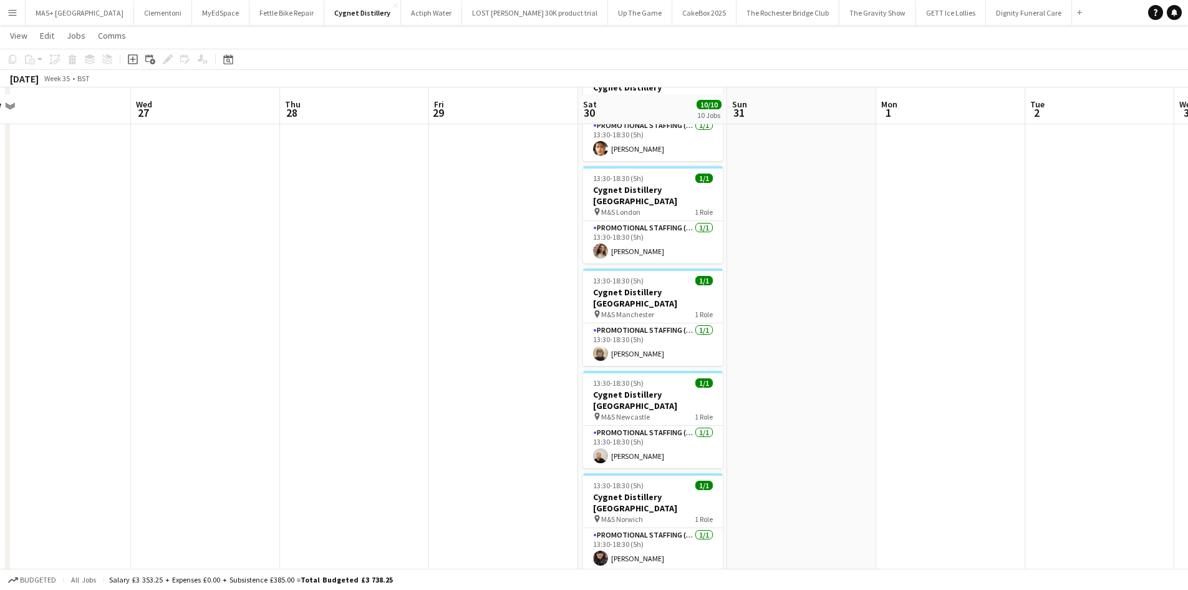
scroll to position [561, 0]
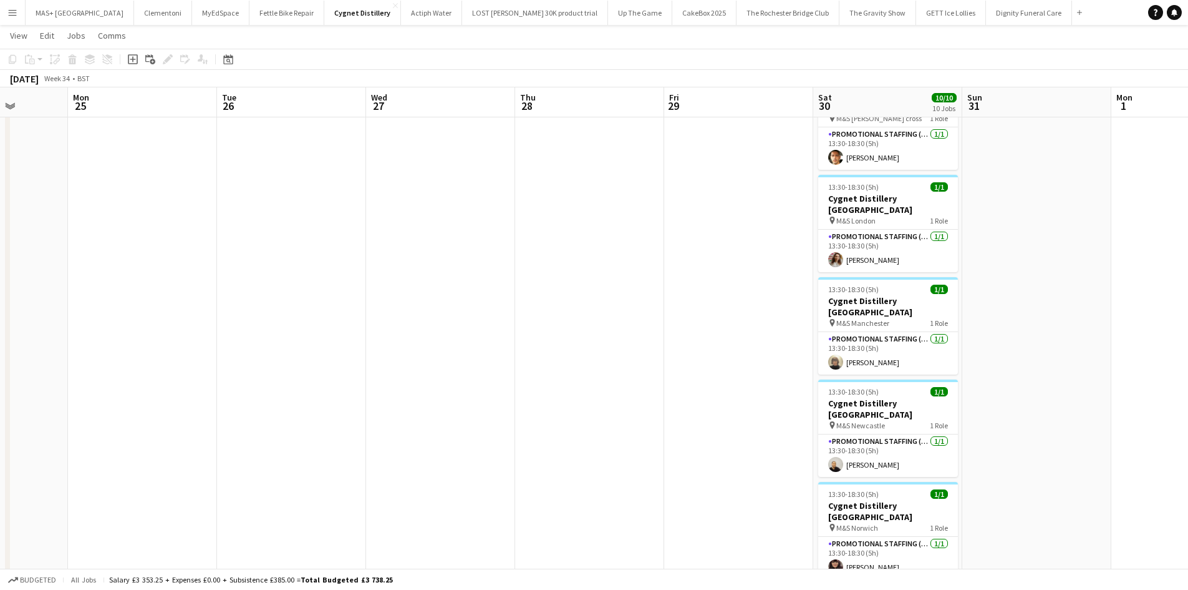
drag, startPoint x: 426, startPoint y: 365, endPoint x: 523, endPoint y: 362, distance: 97.4
click at [949, 362] on app-calendar-viewport "Fri 22 Sat 23 11/11 11 Jobs Sun 24 Mon 25 Tue 26 Wed 27 Thu 28 Fri 29 Sat 30 10…" at bounding box center [594, 113] width 1188 height 1252
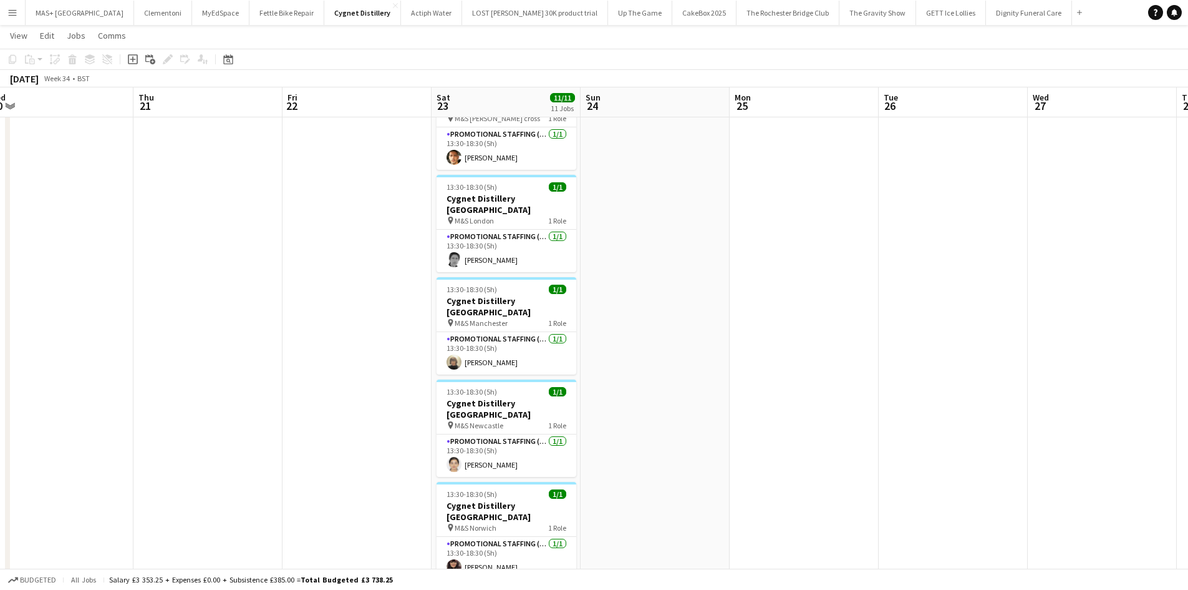
scroll to position [0, 315]
drag, startPoint x: 510, startPoint y: 362, endPoint x: 883, endPoint y: 323, distance: 375.2
click at [883, 323] on app-calendar-viewport "Mon 18 Tue 19 Wed 20 Thu 21 Fri 22 Sat 23 11/11 11 Jobs Sun 24 Mon 25 Tue 26 We…" at bounding box center [594, 113] width 1188 height 1252
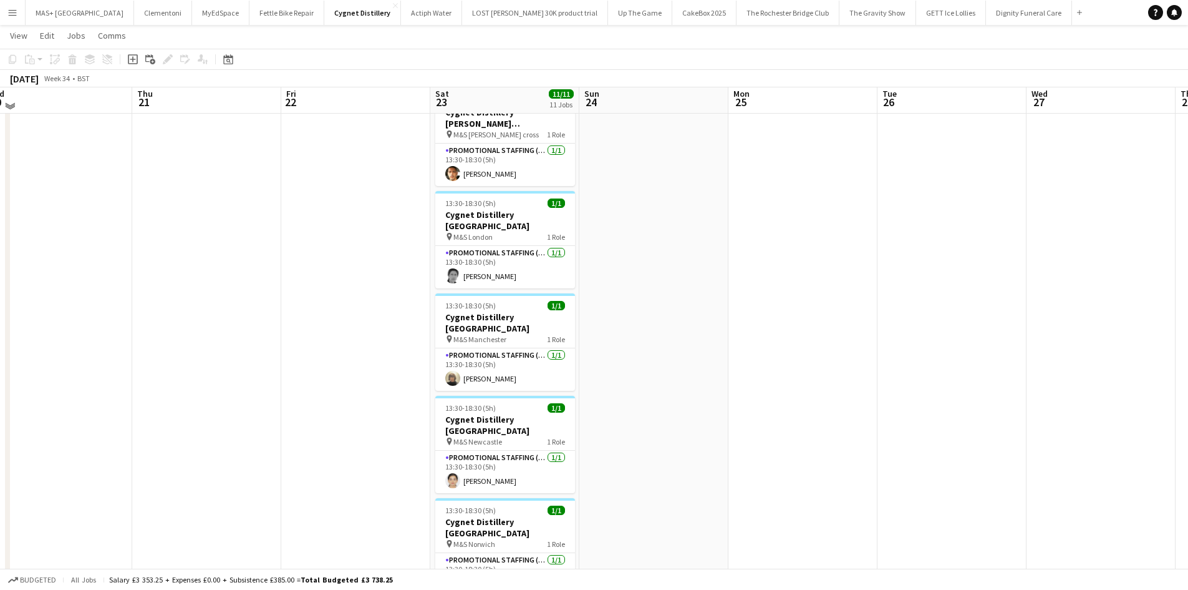
scroll to position [483, 0]
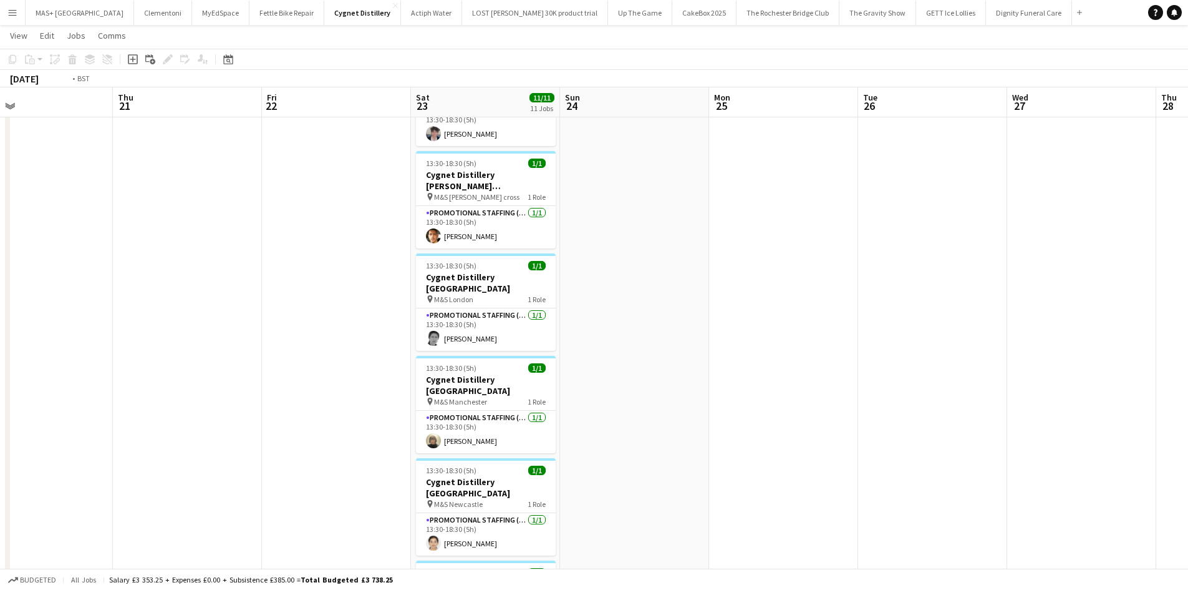
drag, startPoint x: 681, startPoint y: 359, endPoint x: 1184, endPoint y: 314, distance: 505.4
click at [1184, 314] on app-calendar-viewport "Mon 18 Tue 19 Wed 20 Thu 21 Fri 22 Sat 23 11/11 11 Jobs Sun 24 Mon 25 Tue 26 We…" at bounding box center [594, 192] width 1188 height 1252
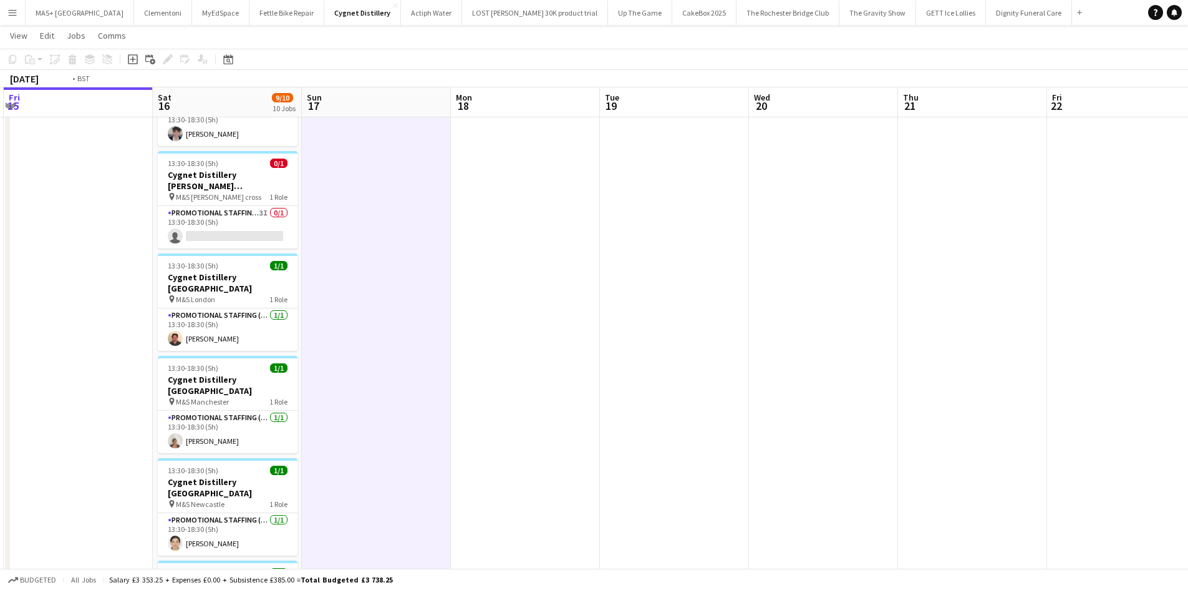
drag, startPoint x: 489, startPoint y: 314, endPoint x: 127, endPoint y: 304, distance: 362.6
click at [127, 304] on app-calendar-viewport "Tue 12 Wed 13 Thu 14 Fri 15 Sat 16 9/10 10 Jobs Sun 17 Mon 18 Tue 19 Wed 20 Thu…" at bounding box center [594, 192] width 1188 height 1252
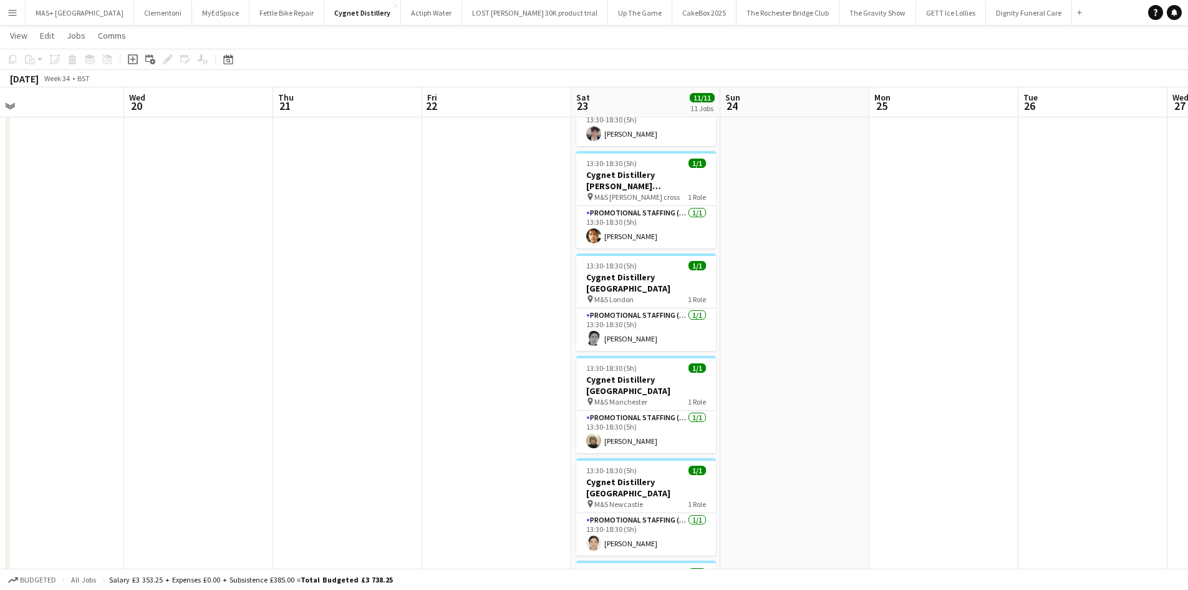
scroll to position [0, 464]
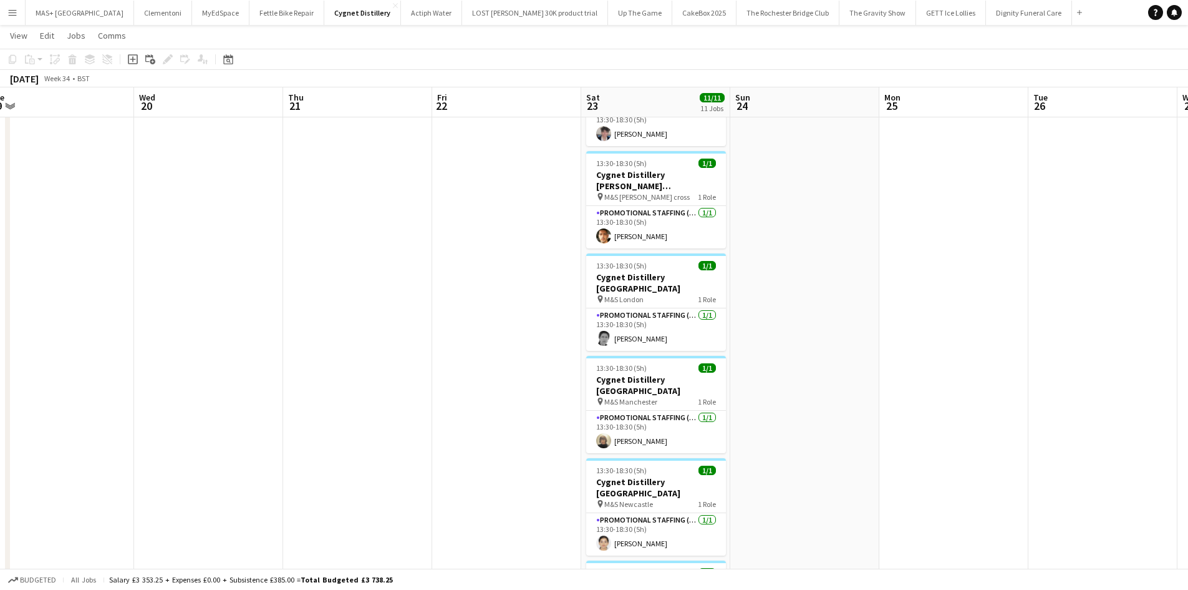
drag, startPoint x: 569, startPoint y: 351, endPoint x: 165, endPoint y: 351, distance: 404.2
click at [165, 351] on app-calendar-viewport "Sat 16 9/10 10 Jobs Sun 17 Mon 18 Tue 19 Wed 20 Thu 21 Fri 22 Sat 23 11/11 11 J…" at bounding box center [594, 192] width 1188 height 1252
